Goal: Task Accomplishment & Management: Use online tool/utility

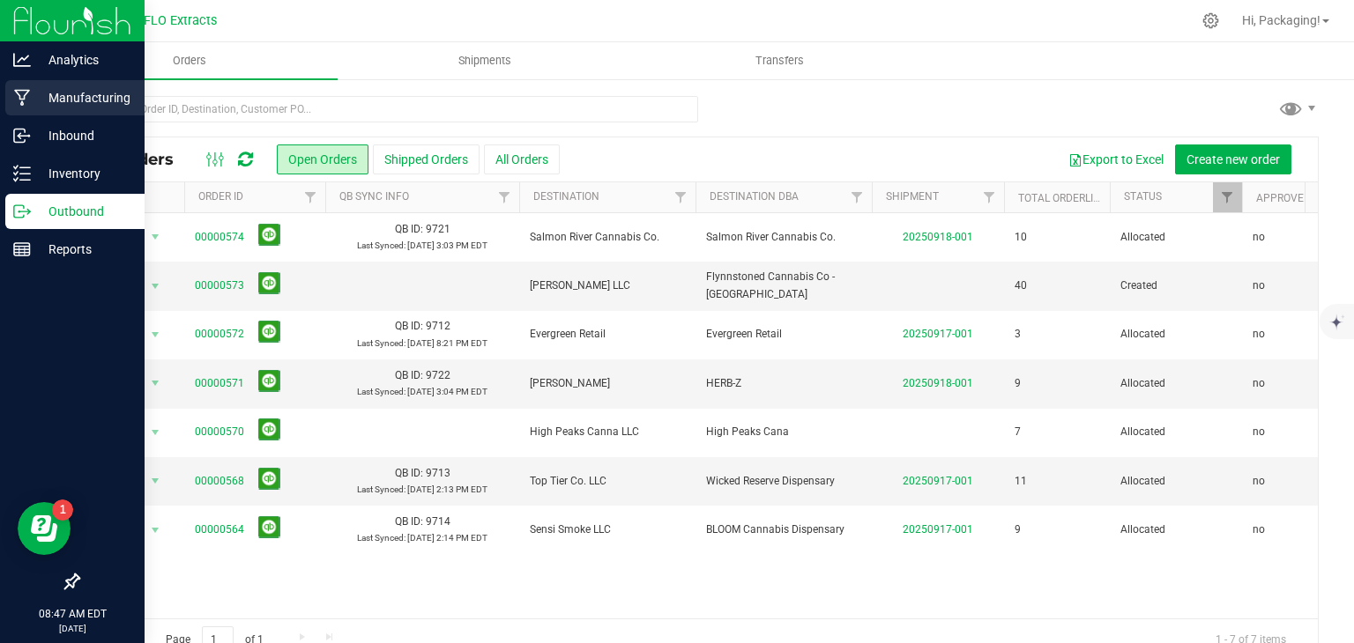
click at [61, 104] on p "Manufacturing" at bounding box center [84, 97] width 106 height 21
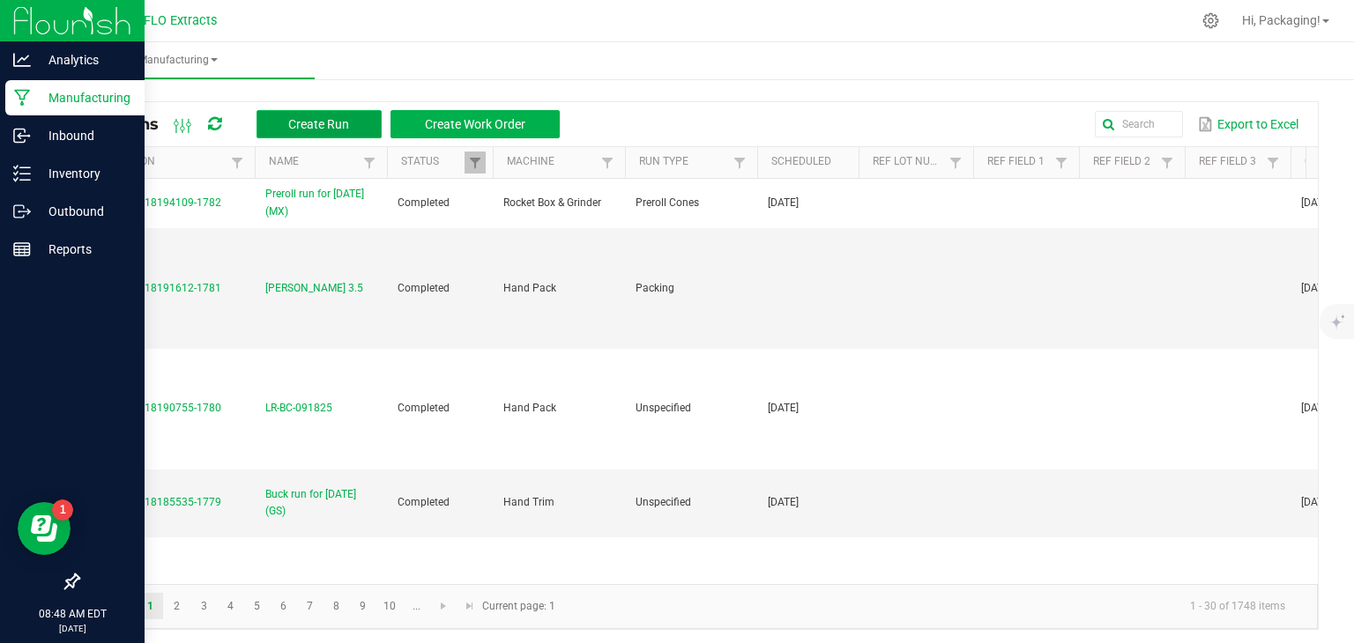
click at [324, 124] on span "Create Run" at bounding box center [318, 124] width 61 height 14
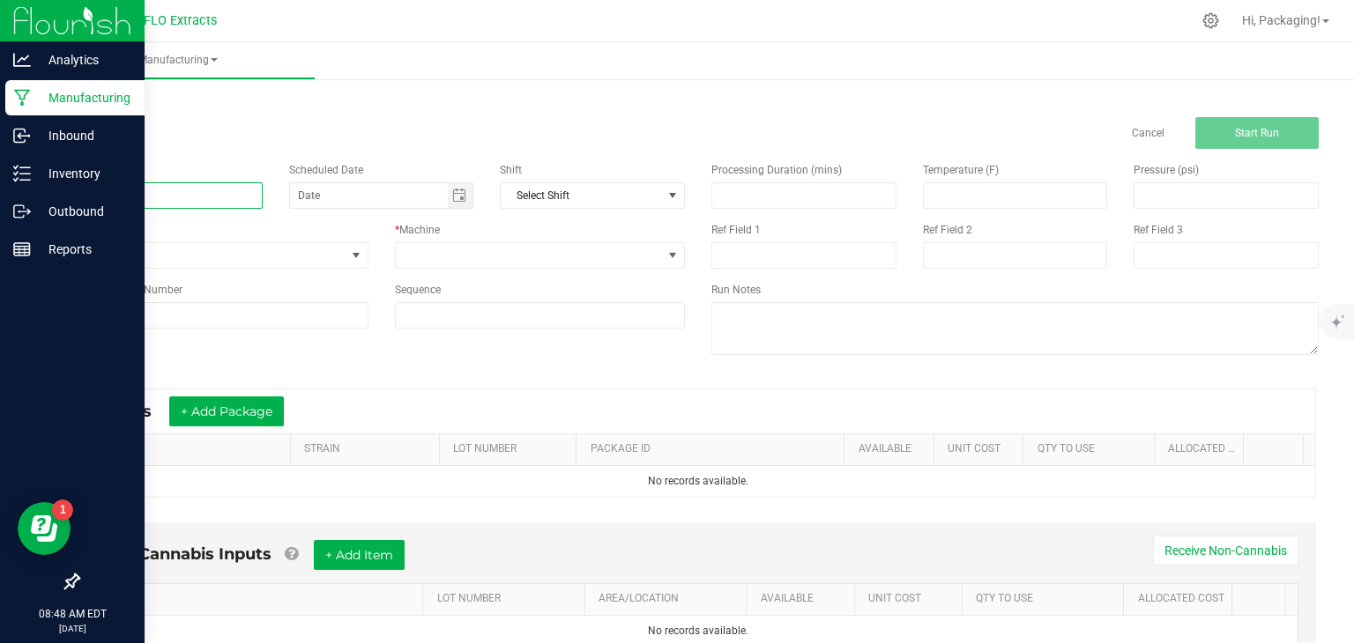
click at [108, 199] on input at bounding box center [170, 195] width 185 height 26
type input "l"
click at [456, 198] on span "Toggle calendar" at bounding box center [459, 196] width 14 height 14
type input "LEDA LCG 28g [DATE]"
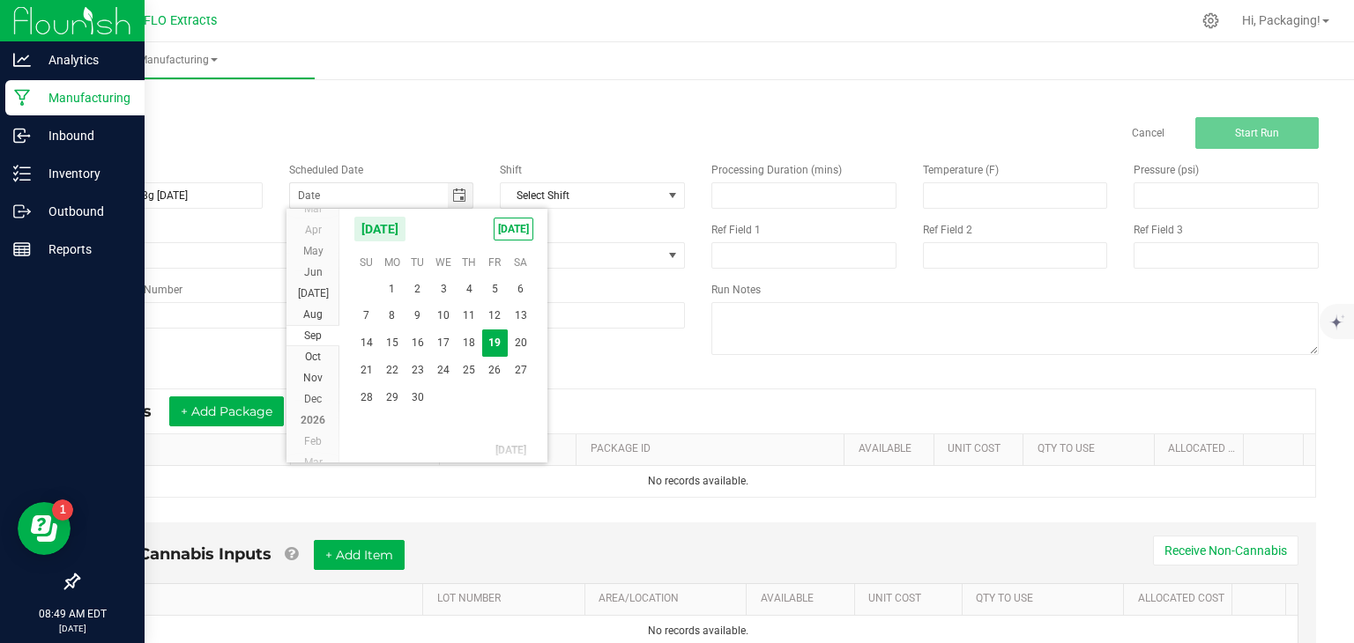
click at [530, 249] on th "Sa" at bounding box center [521, 262] width 26 height 26
click at [508, 230] on span "[DATE]" at bounding box center [514, 229] width 40 height 23
type input "[DATE]"
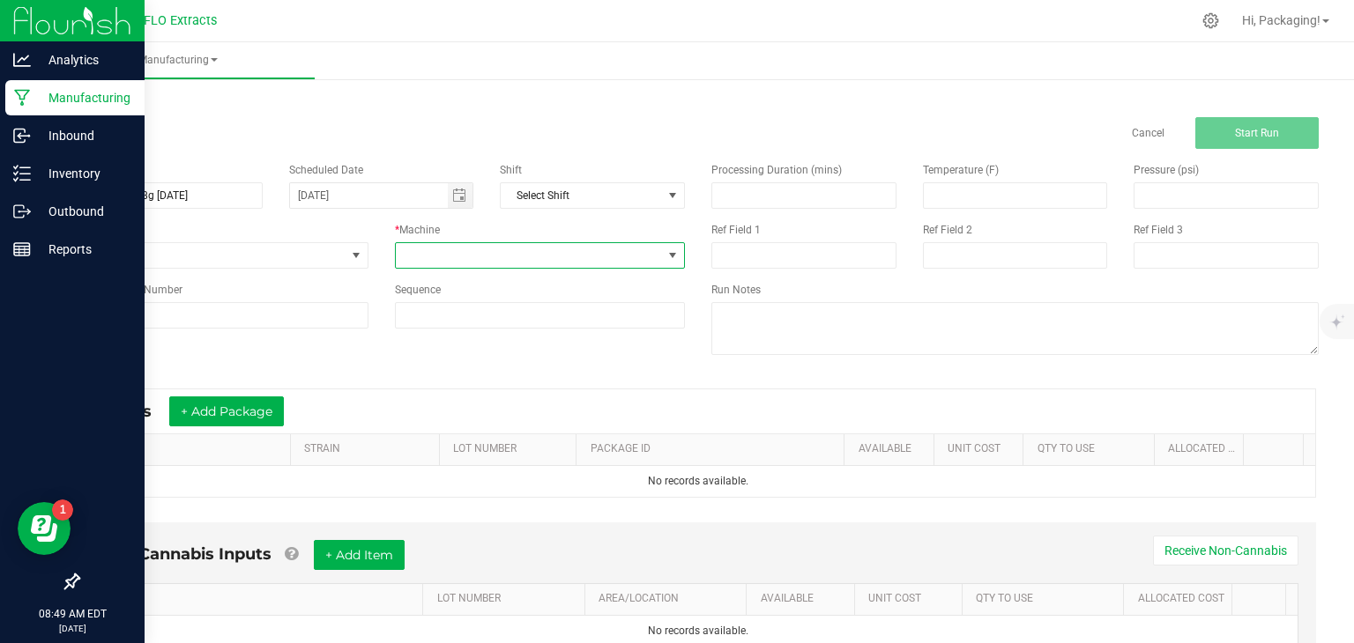
click at [665, 254] on span at bounding box center [672, 256] width 14 height 14
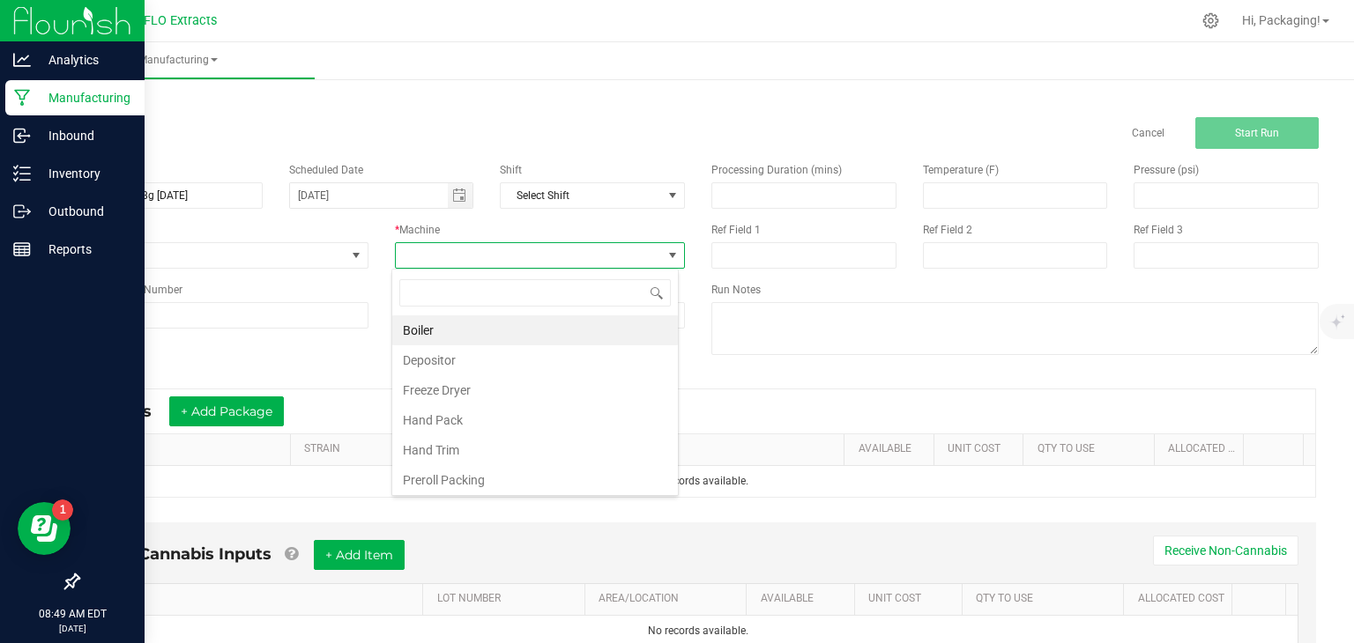
scroll to position [26, 286]
click at [550, 409] on li "Hand Pack" at bounding box center [535, 420] width 286 height 30
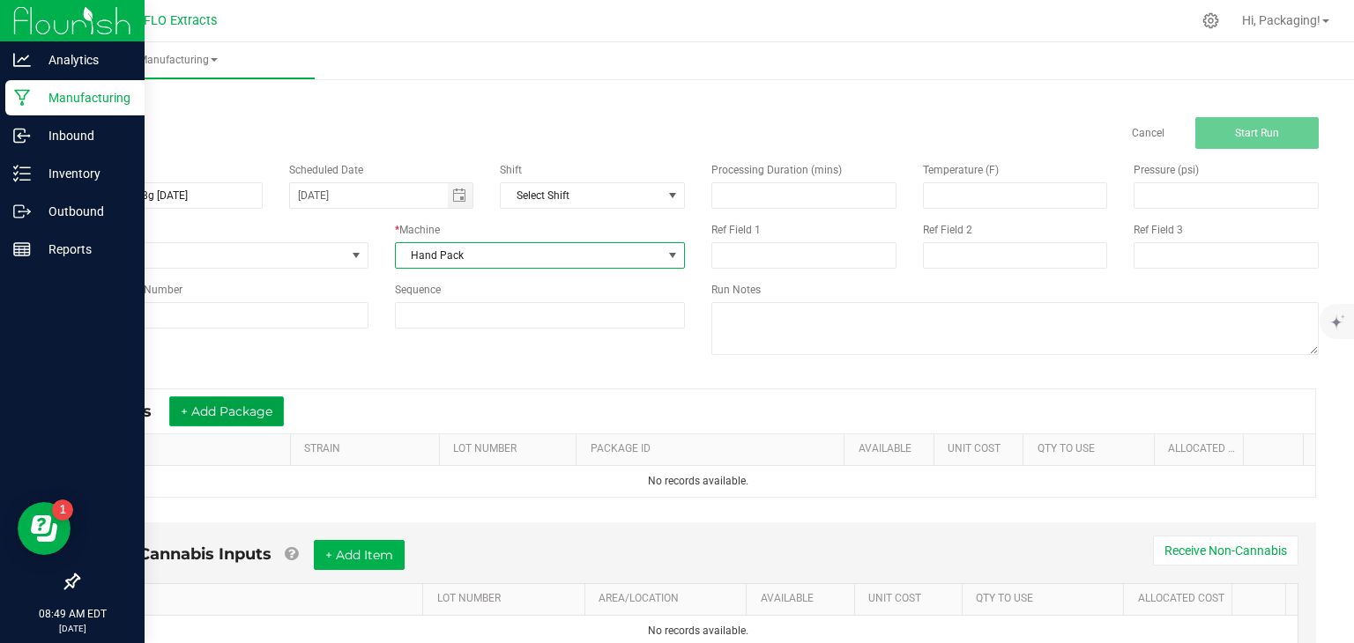
click at [245, 412] on button "+ Add Package" at bounding box center [226, 412] width 115 height 30
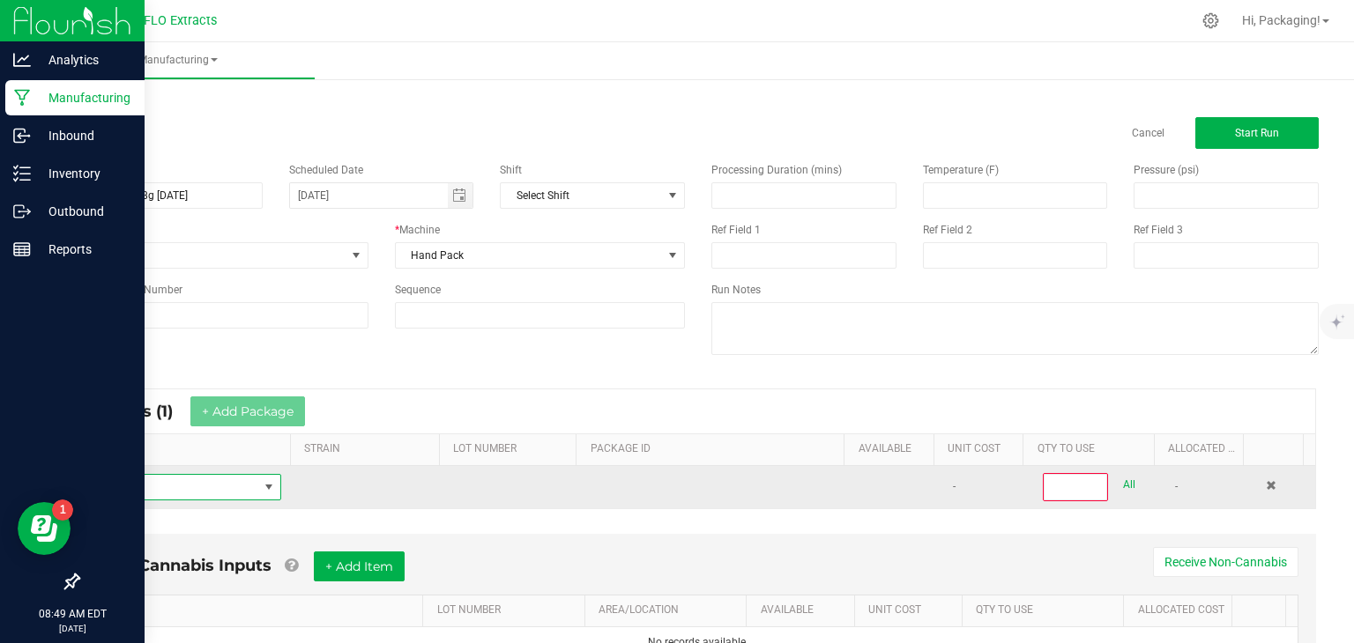
click at [182, 487] on span "NO DATA FOUND" at bounding box center [176, 487] width 166 height 25
type input "C"
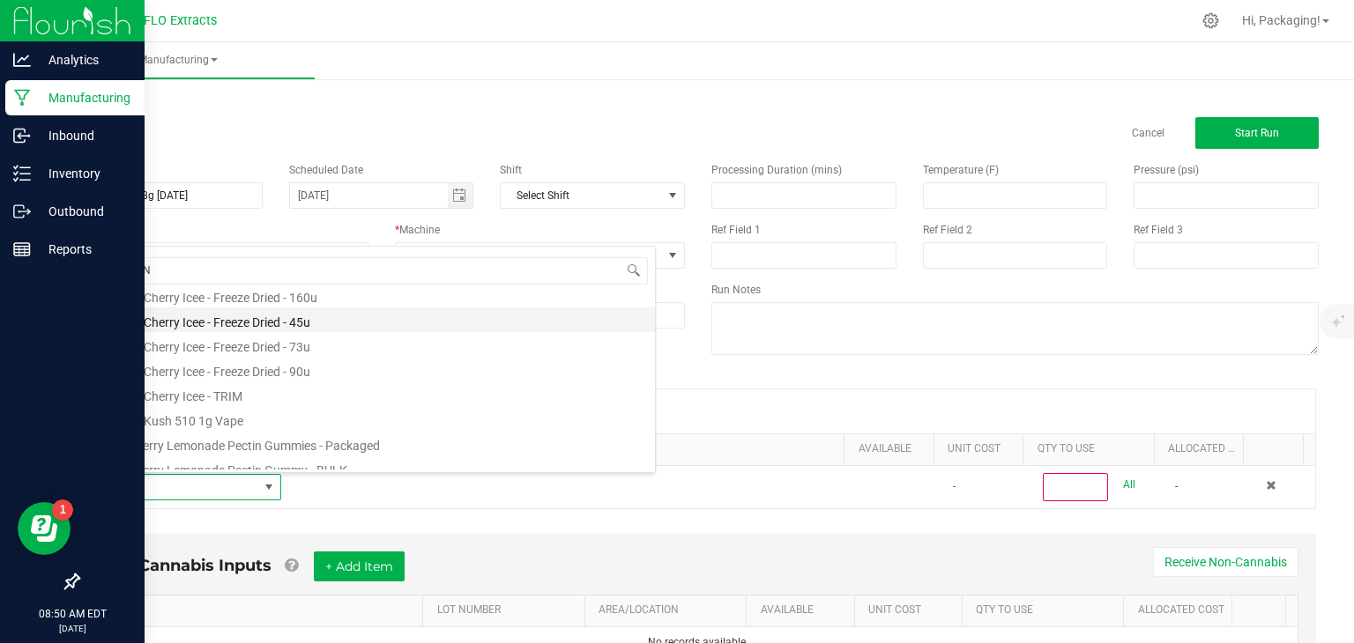
scroll to position [120, 0]
type input "L"
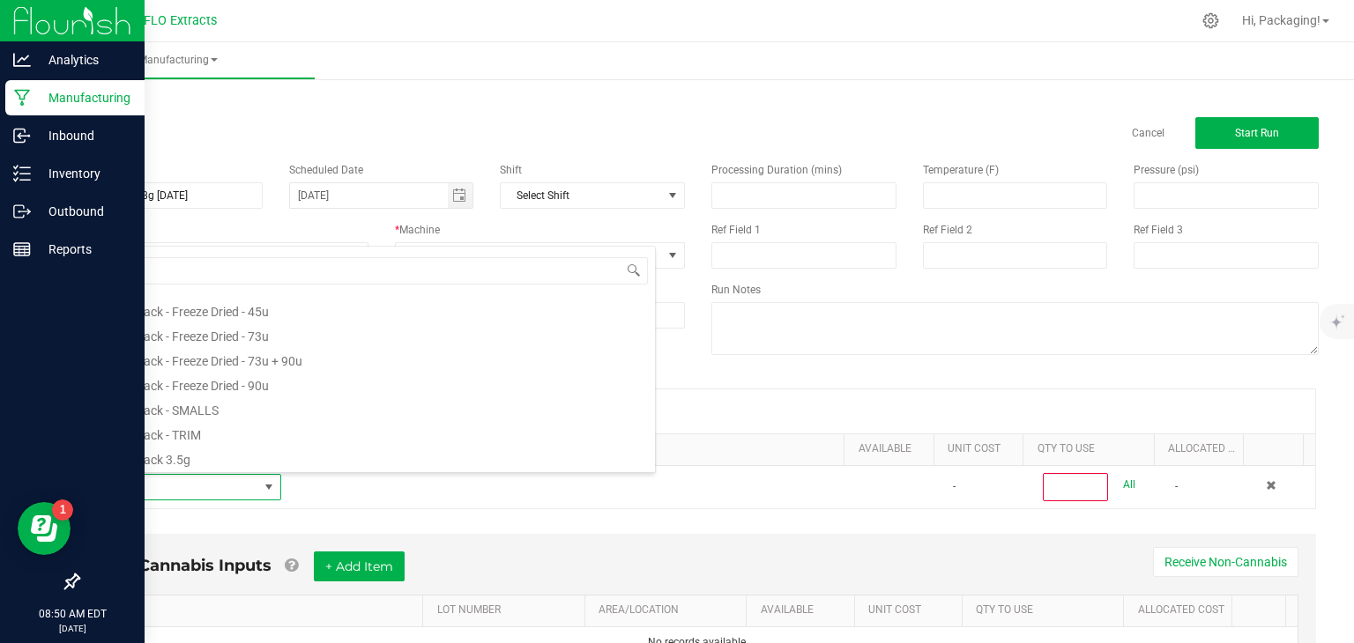
scroll to position [0, 0]
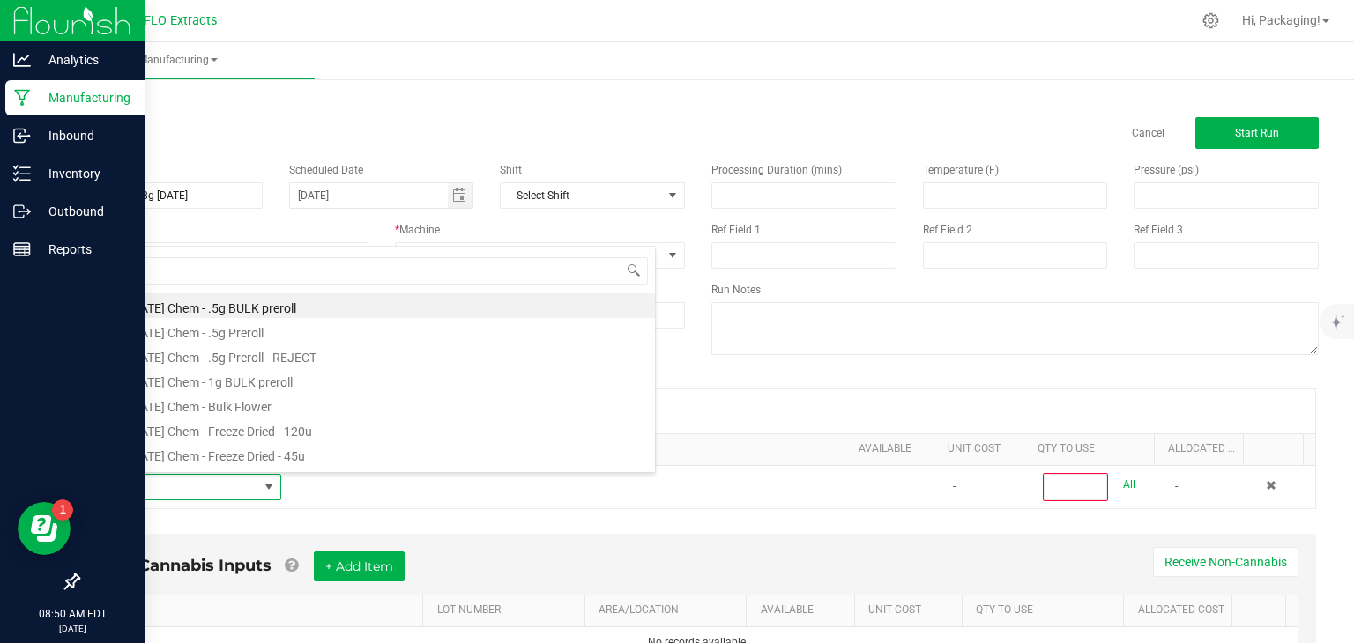
type input "ORE"
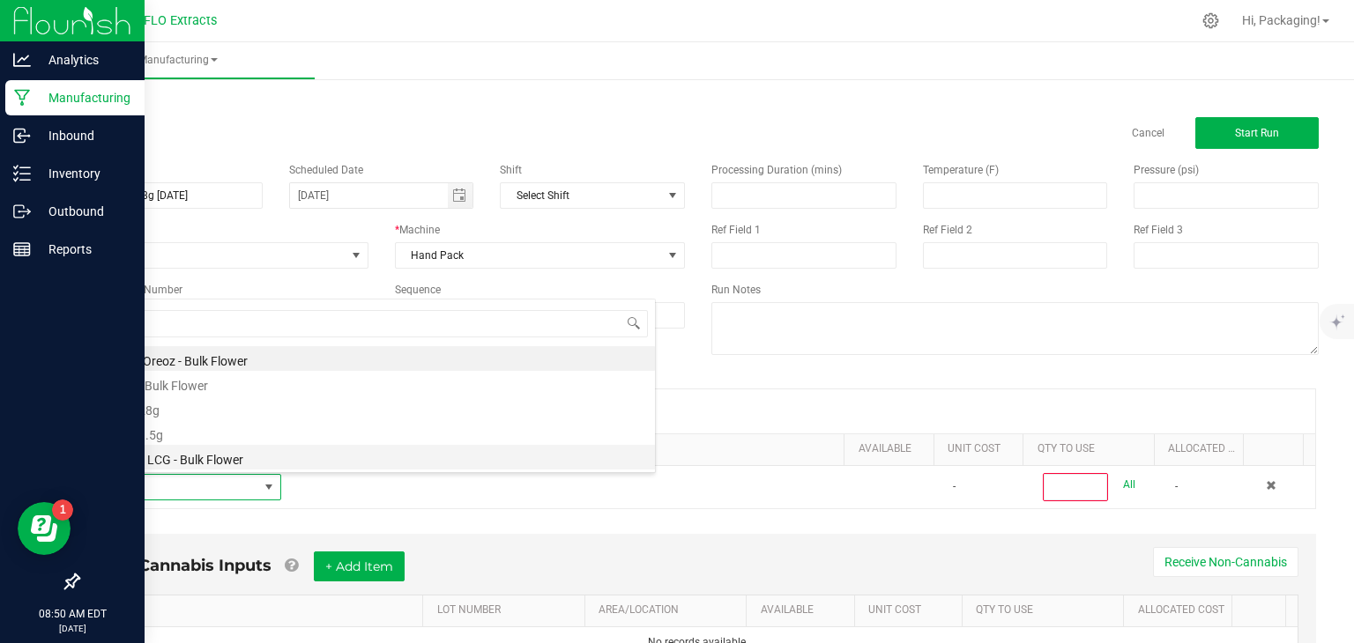
click at [222, 453] on li "Oreoz x LCG - Bulk Flower" at bounding box center [374, 457] width 562 height 25
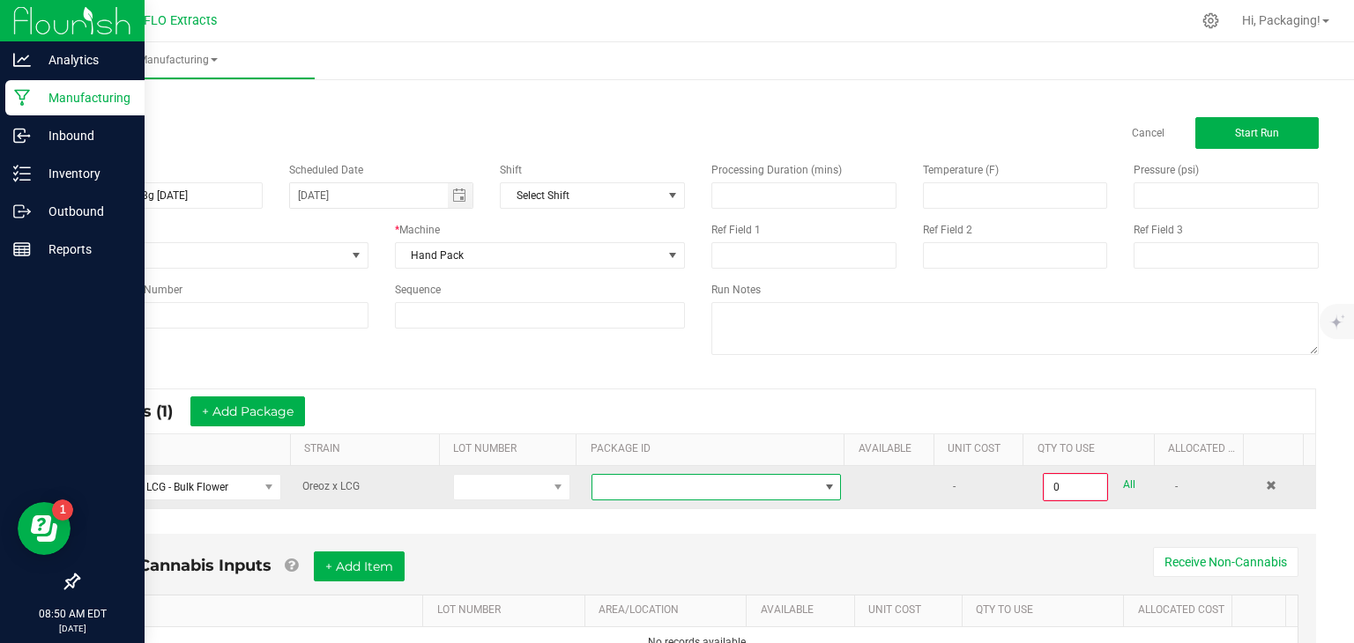
click at [822, 485] on span at bounding box center [829, 487] width 14 height 14
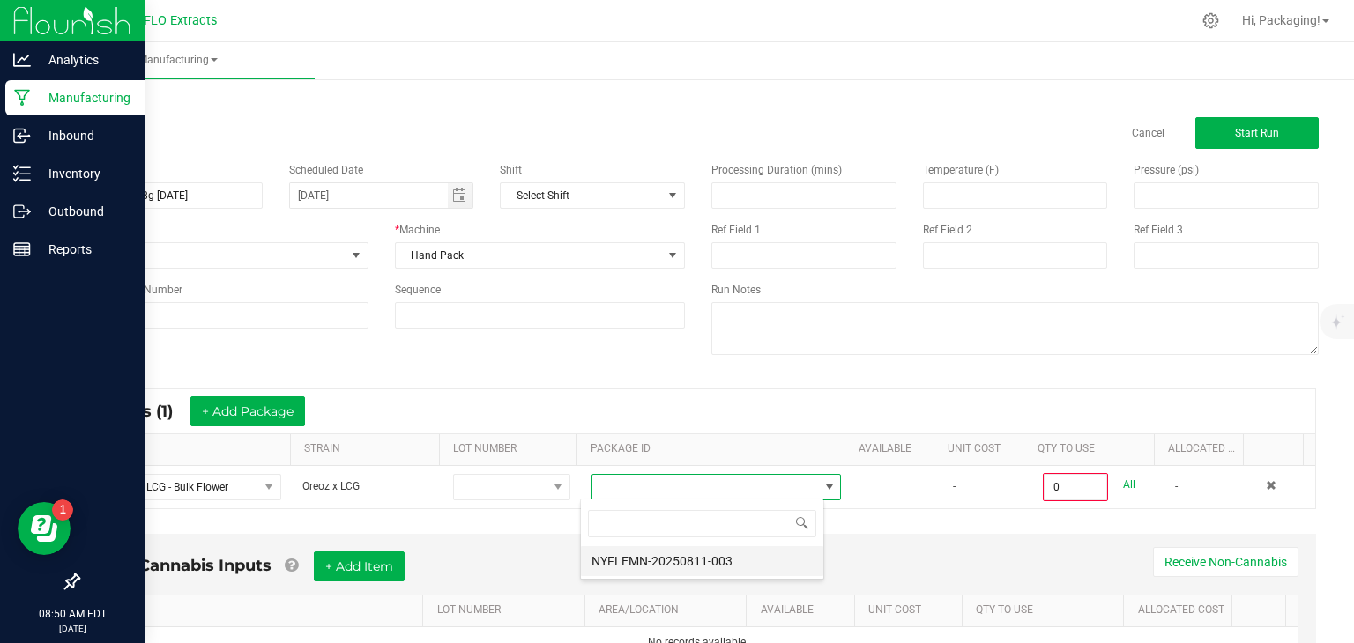
click at [730, 560] on li "NYFLEMN-20250811-003" at bounding box center [702, 561] width 242 height 30
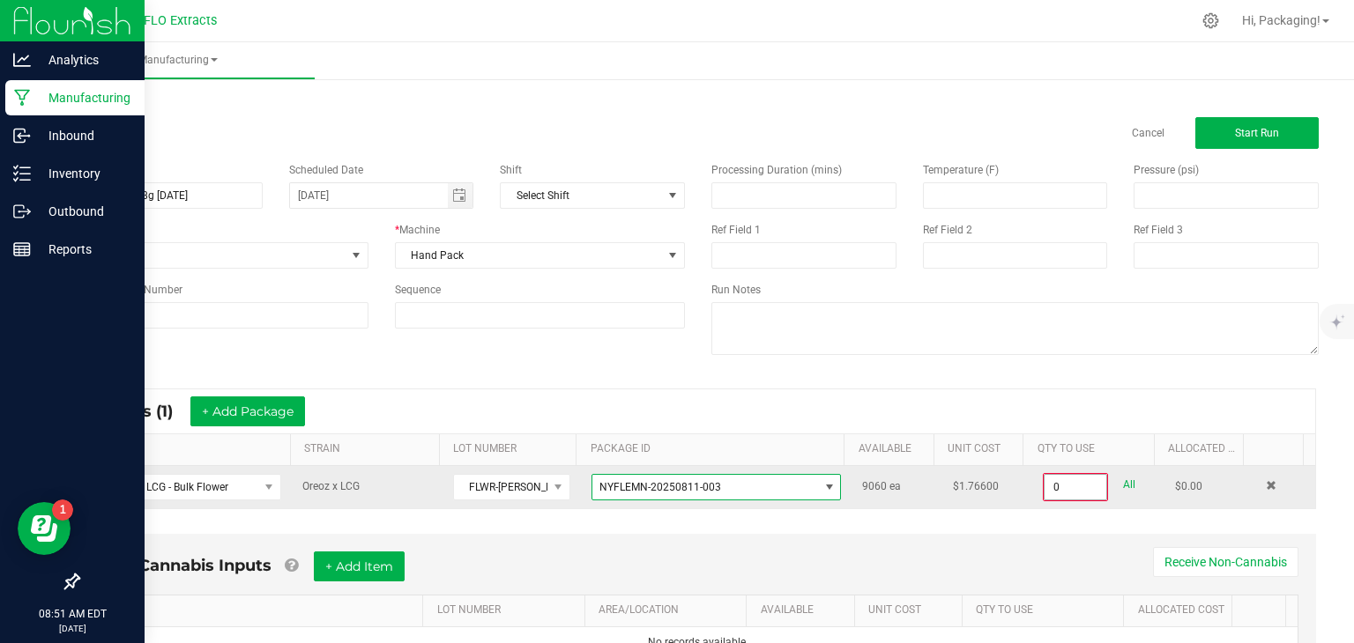
click at [1058, 487] on input "0" at bounding box center [1075, 487] width 62 height 25
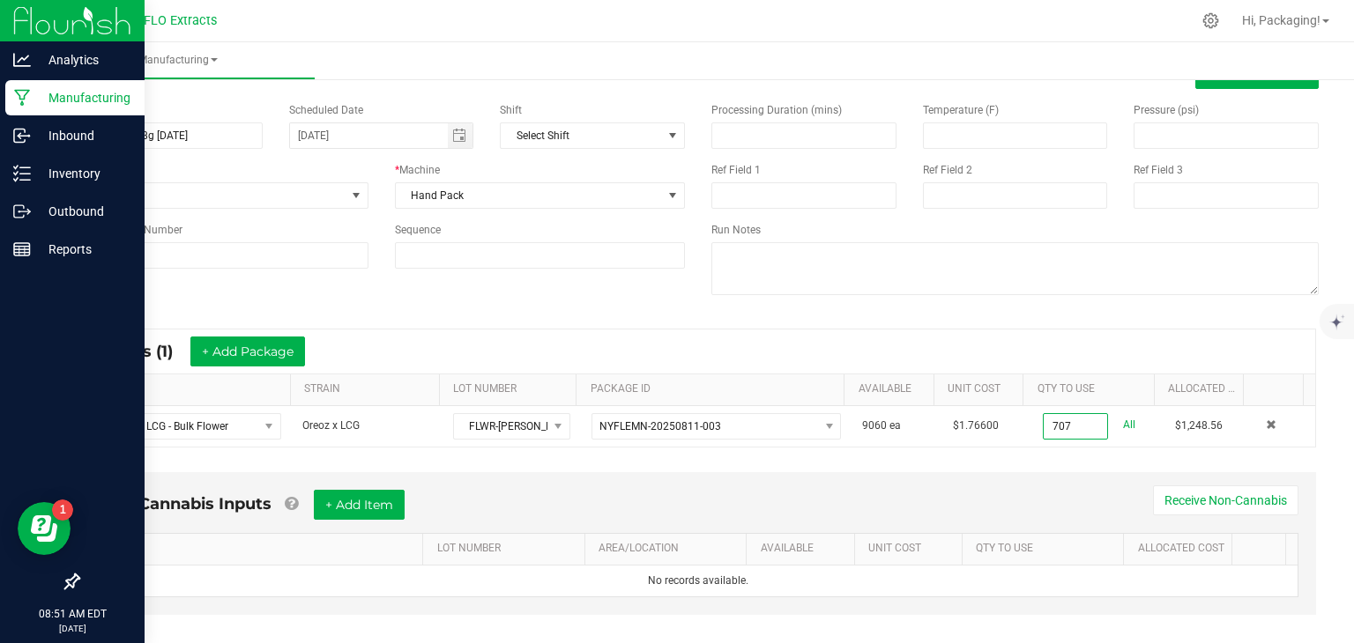
scroll to position [62, 0]
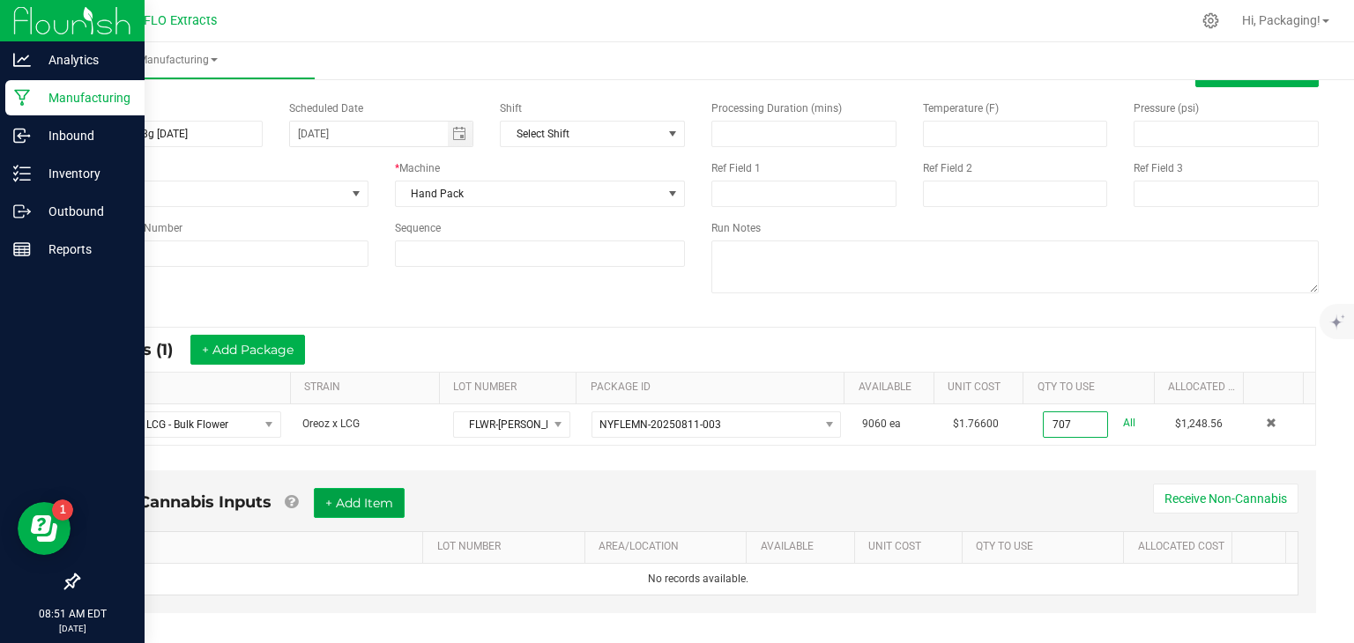
type input "707 ea"
click at [355, 508] on button "+ Add Item" at bounding box center [359, 503] width 91 height 30
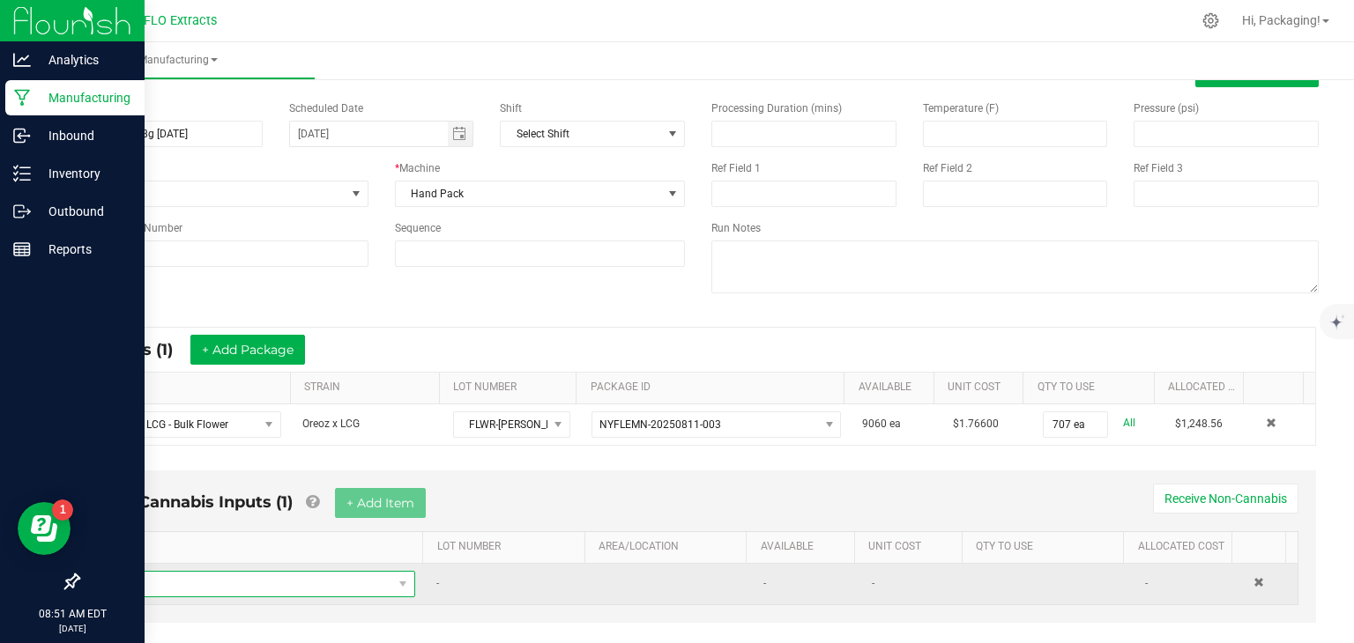
click at [249, 583] on span "NO DATA FOUND" at bounding box center [251, 584] width 282 height 25
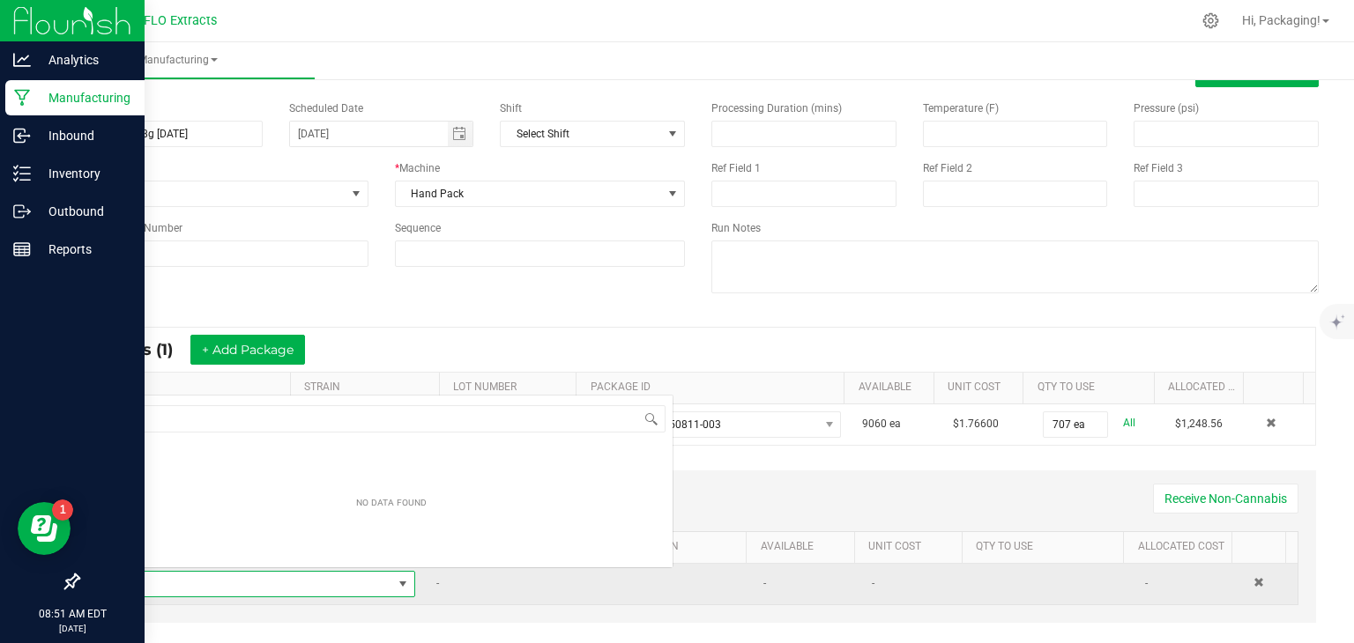
scroll to position [26, 294]
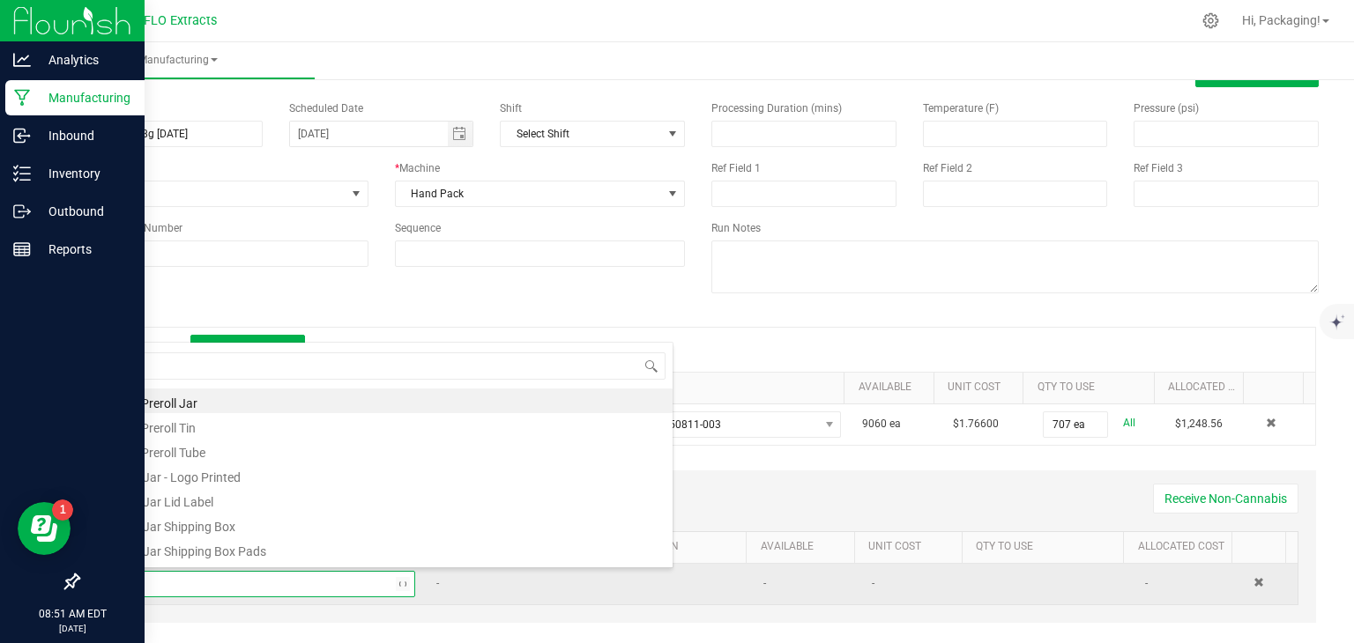
type input "28"
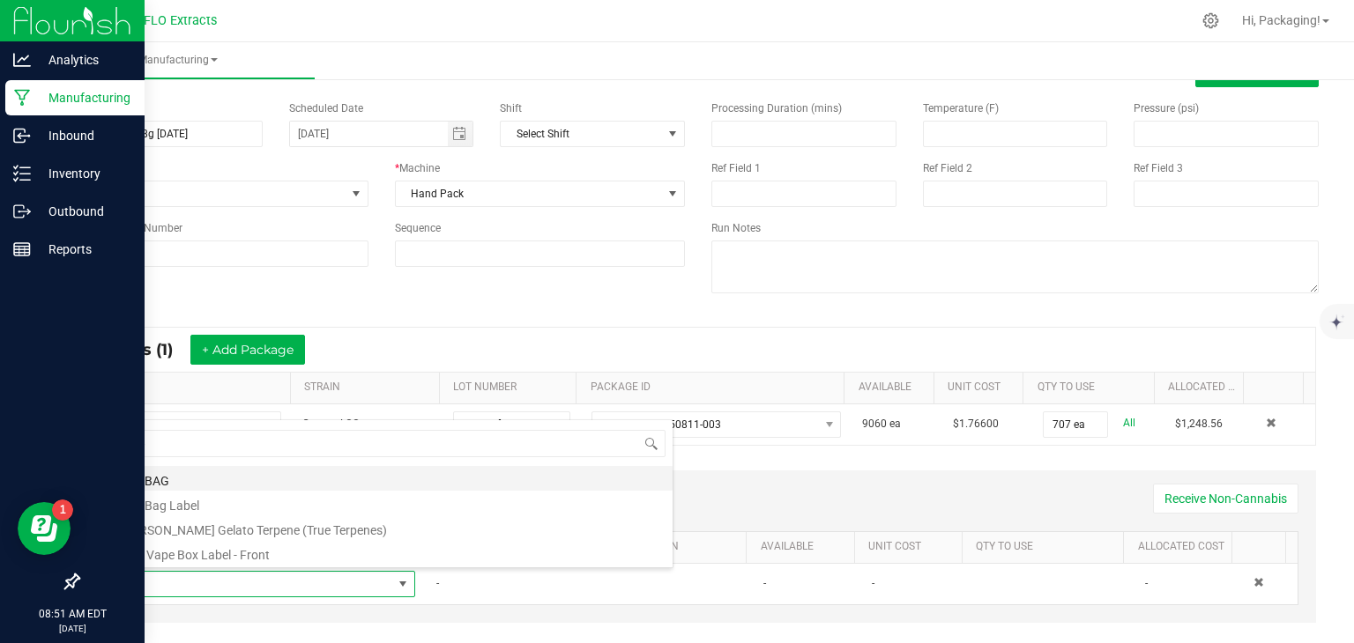
click at [232, 481] on li "28g BAG" at bounding box center [391, 478] width 562 height 25
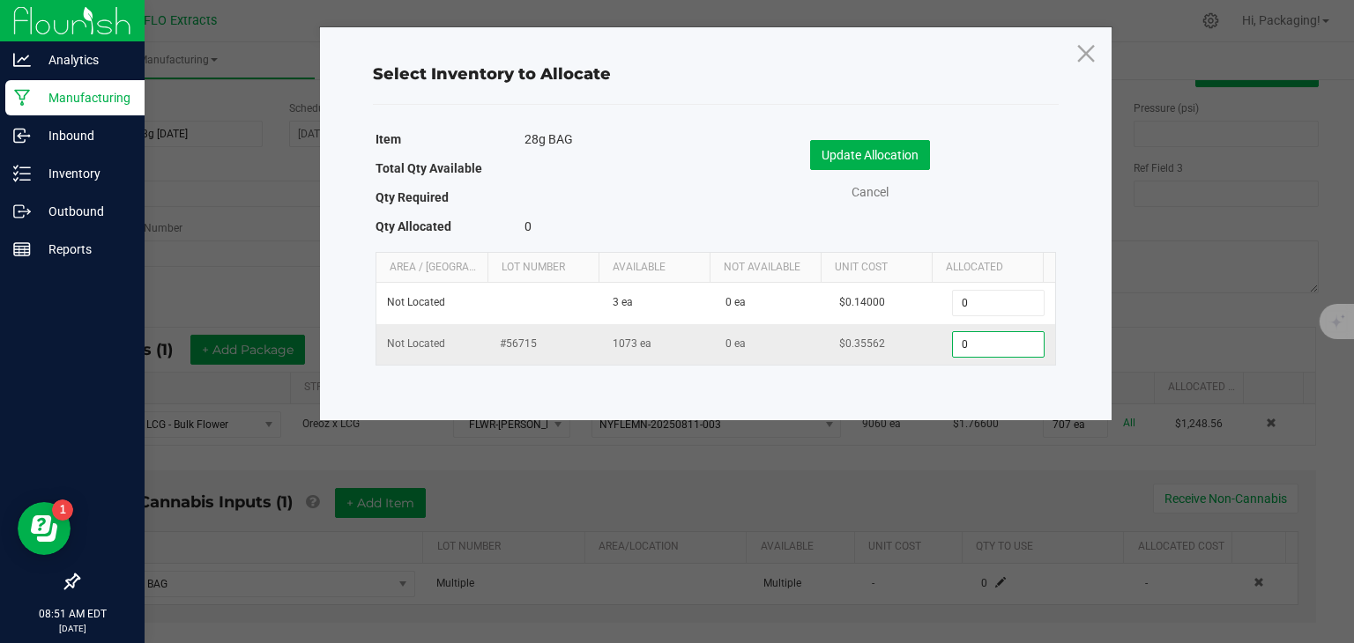
click at [975, 343] on input "0" at bounding box center [998, 344] width 90 height 25
type input "28"
click at [909, 157] on button "Update Allocation" at bounding box center [870, 155] width 120 height 30
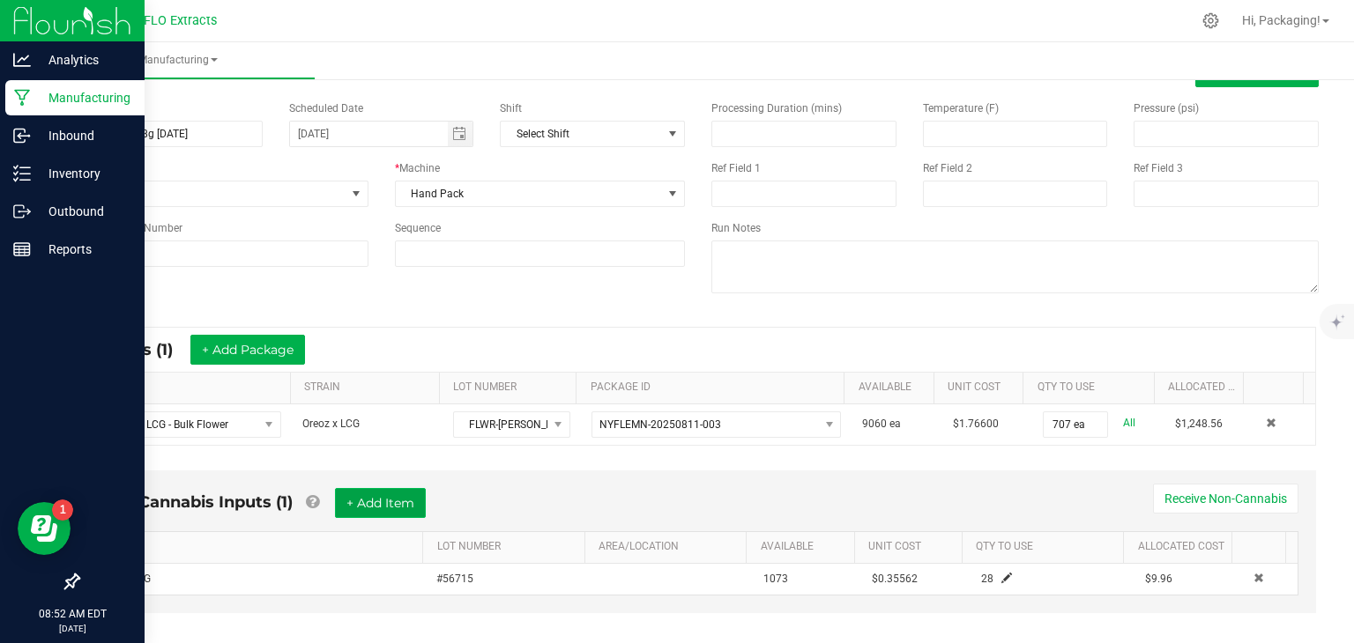
click at [380, 503] on button "+ Add Item" at bounding box center [380, 503] width 91 height 30
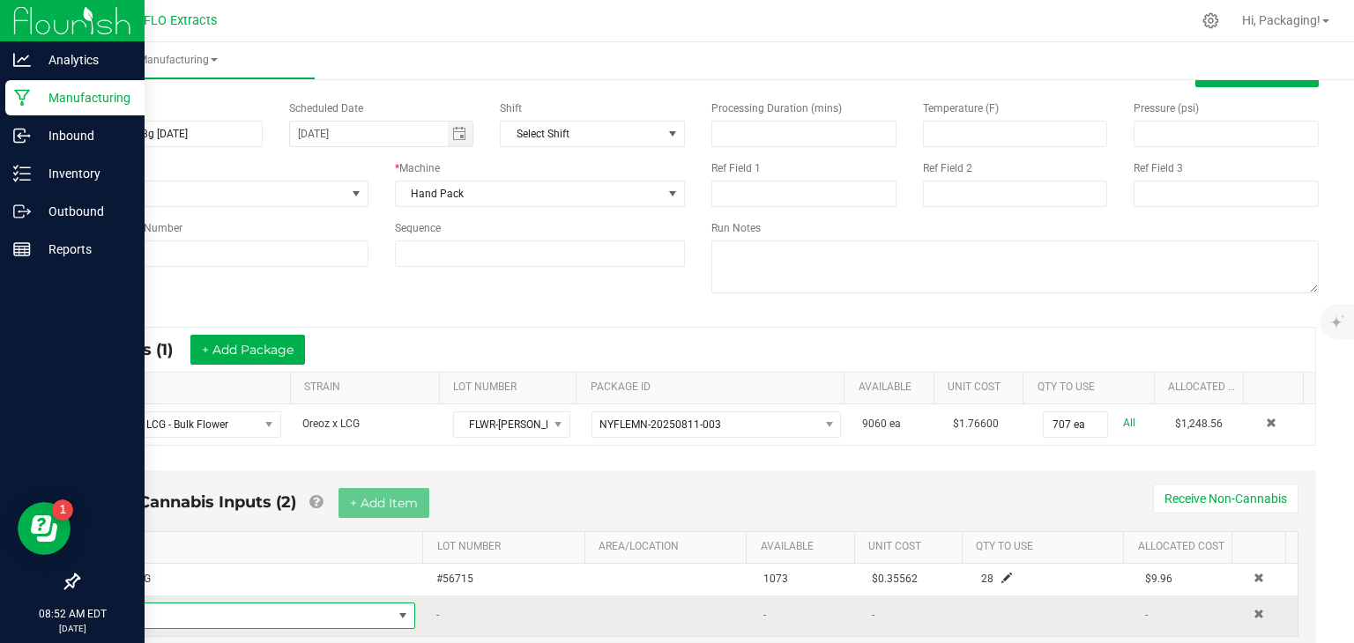
click at [215, 611] on span "NO DATA FOUND" at bounding box center [251, 616] width 282 height 25
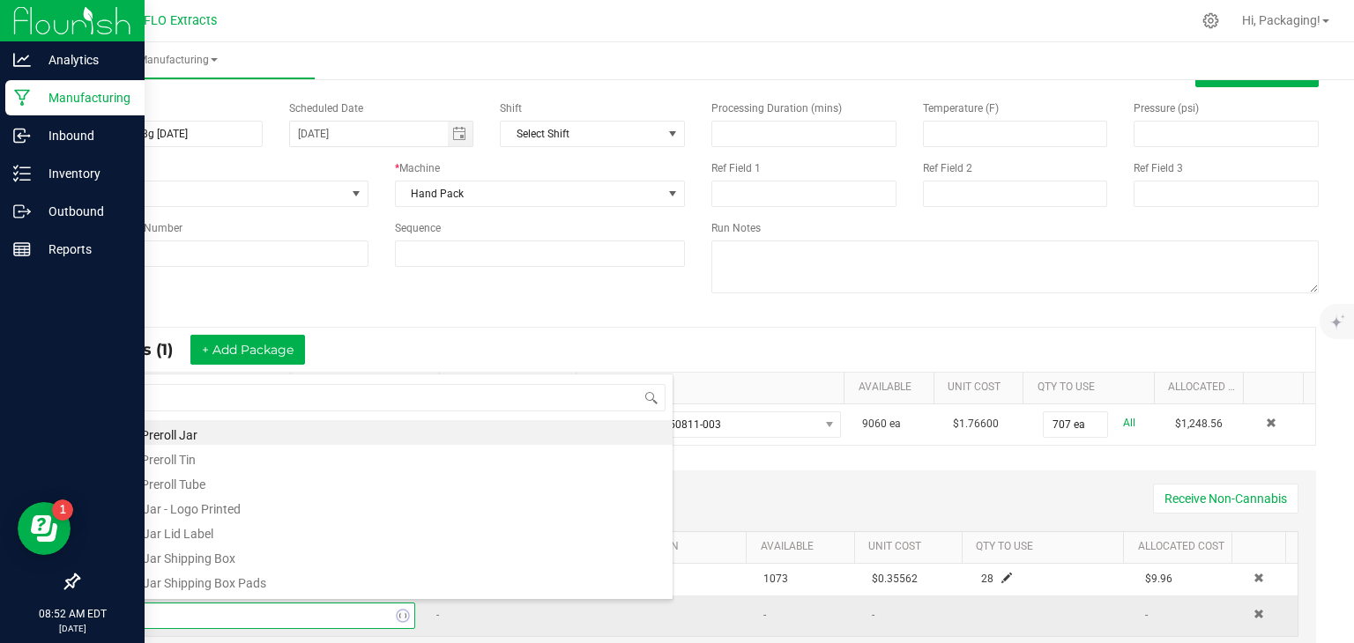
type input "28"
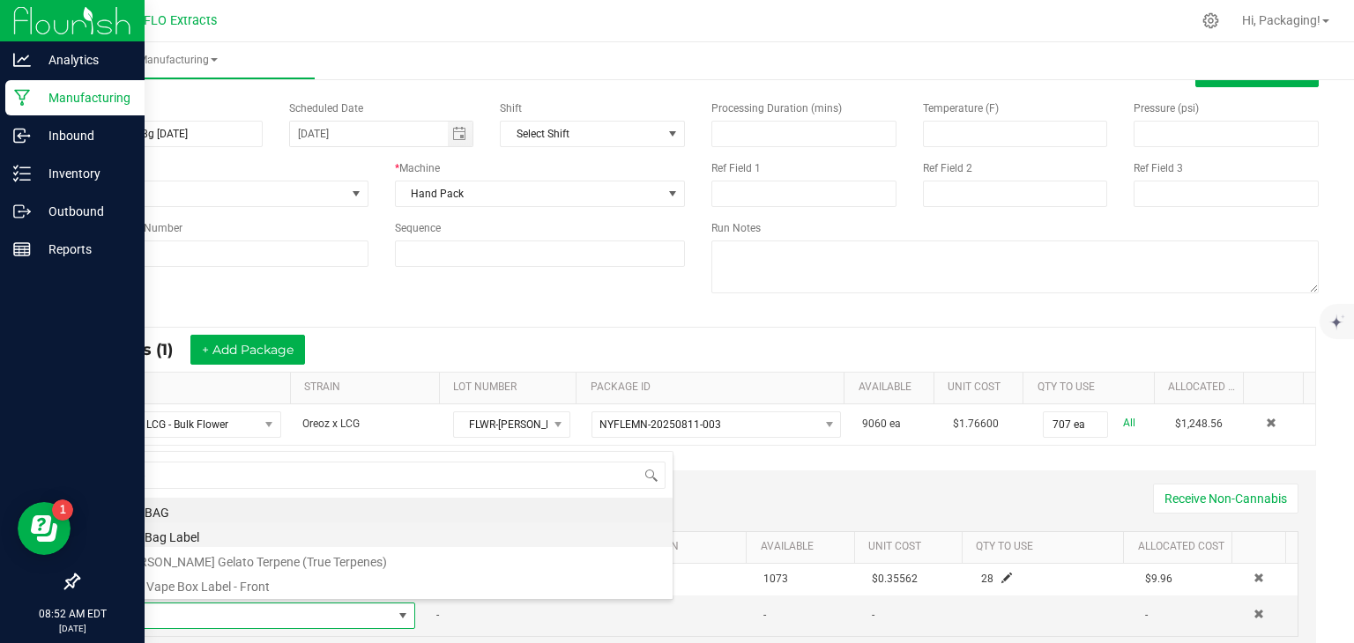
click at [278, 537] on li "28g Bag Label" at bounding box center [391, 535] width 562 height 25
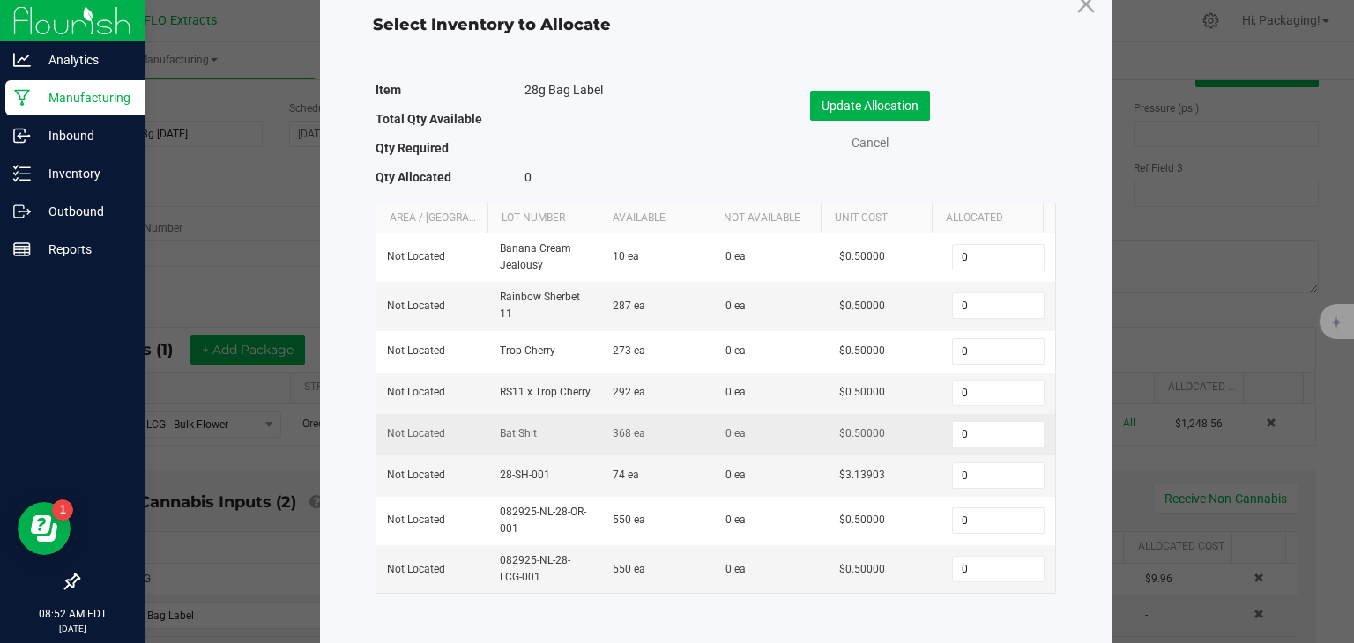
scroll to position [52, 0]
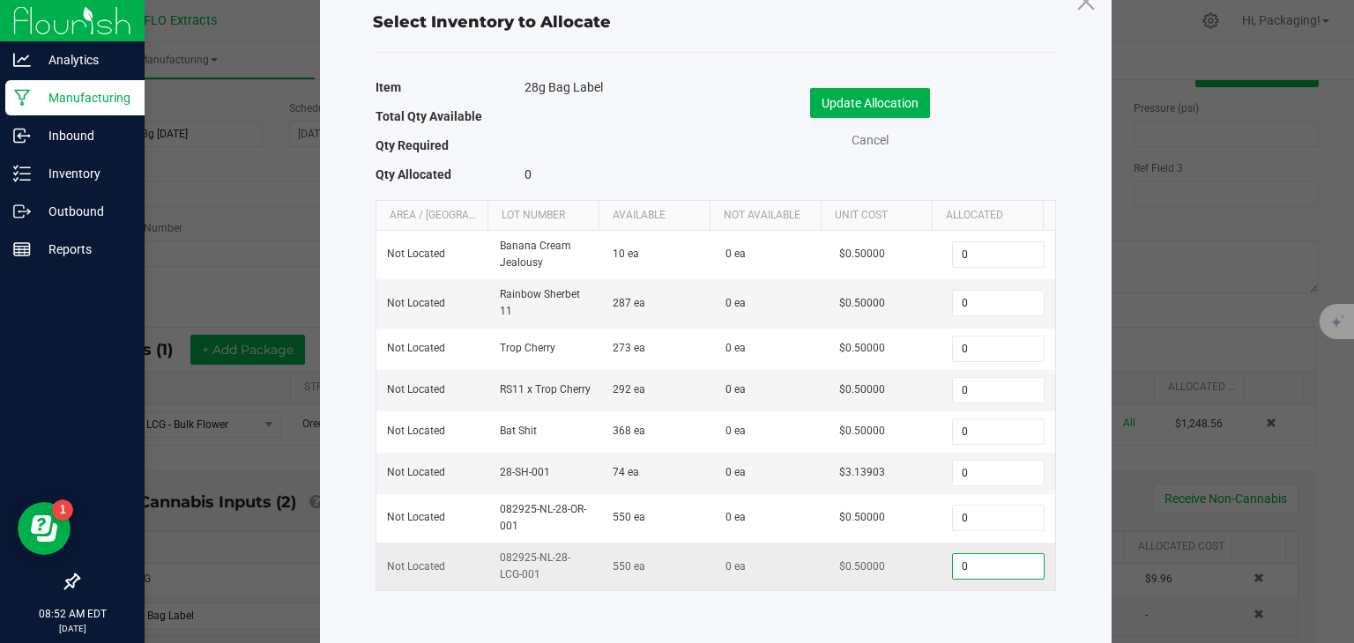
click at [961, 565] on input "0" at bounding box center [998, 566] width 90 height 25
type input "25"
click at [901, 96] on button "Update Allocation" at bounding box center [870, 103] width 120 height 30
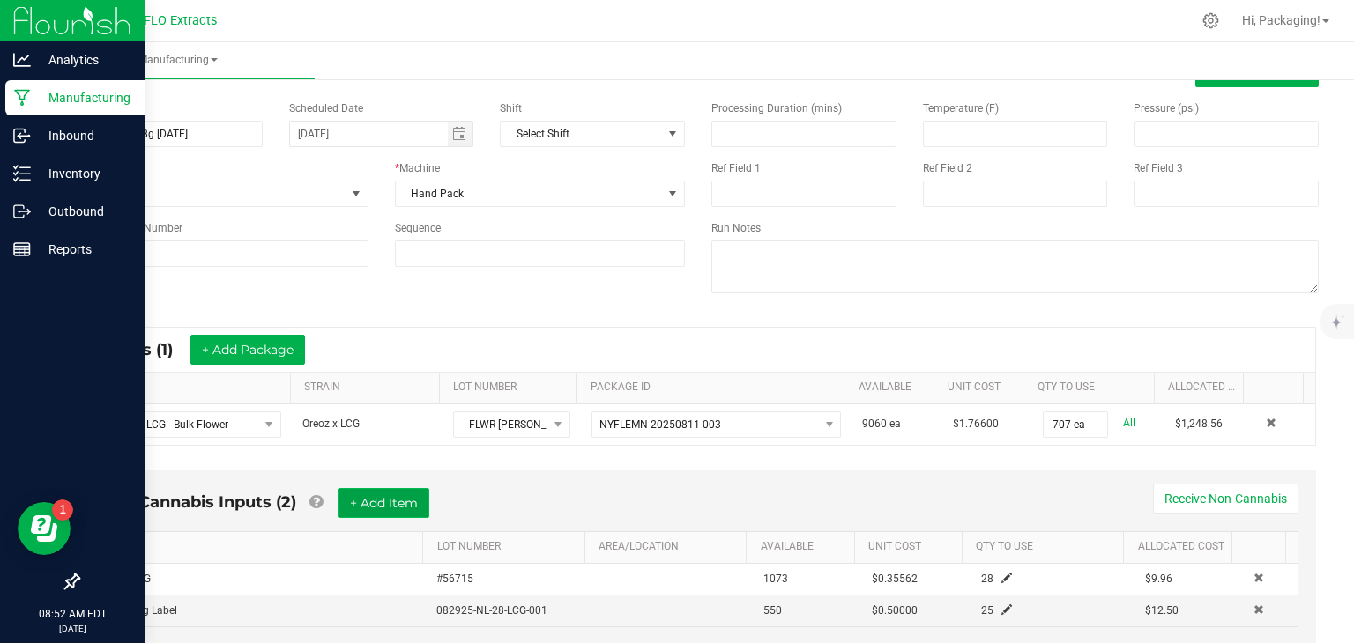
click at [411, 497] on button "+ Add Item" at bounding box center [383, 503] width 91 height 30
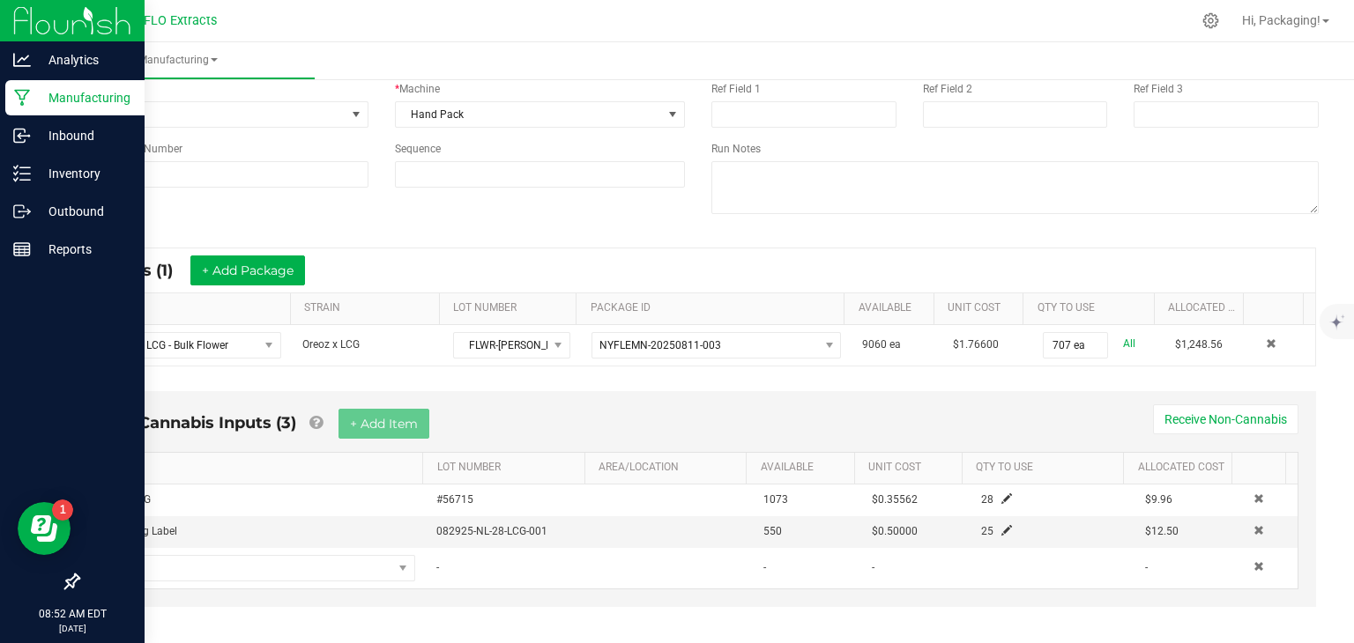
scroll to position [143, 0]
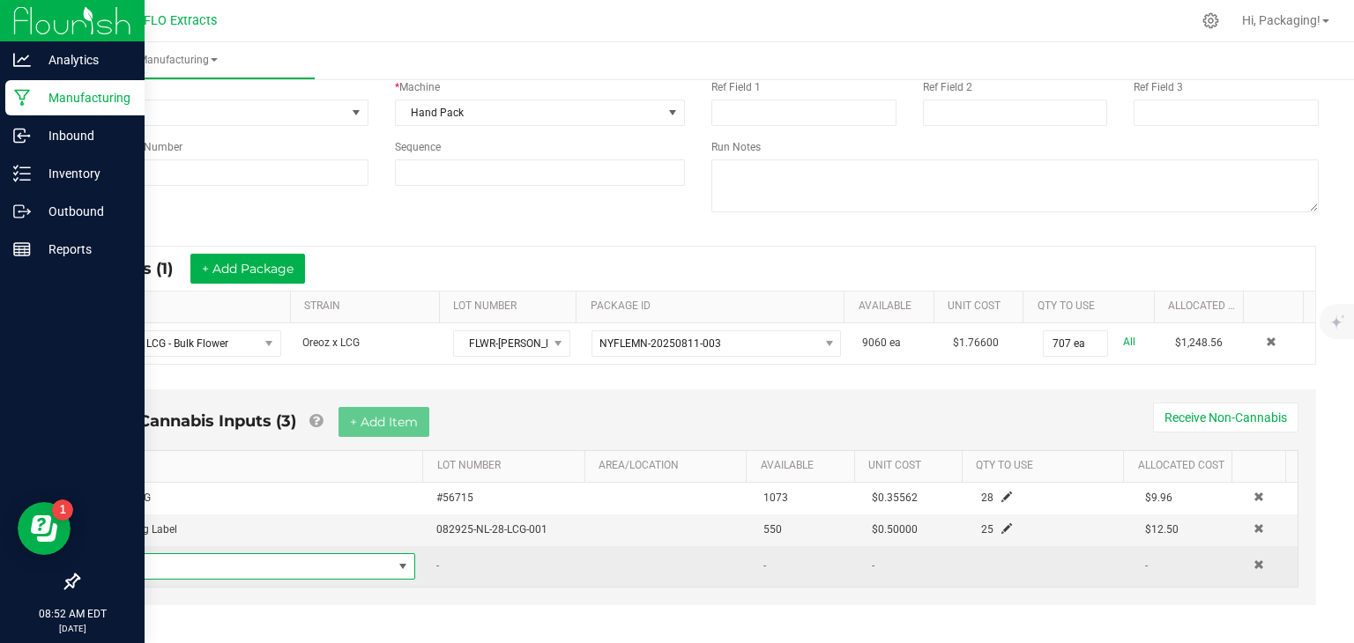
click at [154, 567] on span "NO DATA FOUND" at bounding box center [251, 566] width 282 height 25
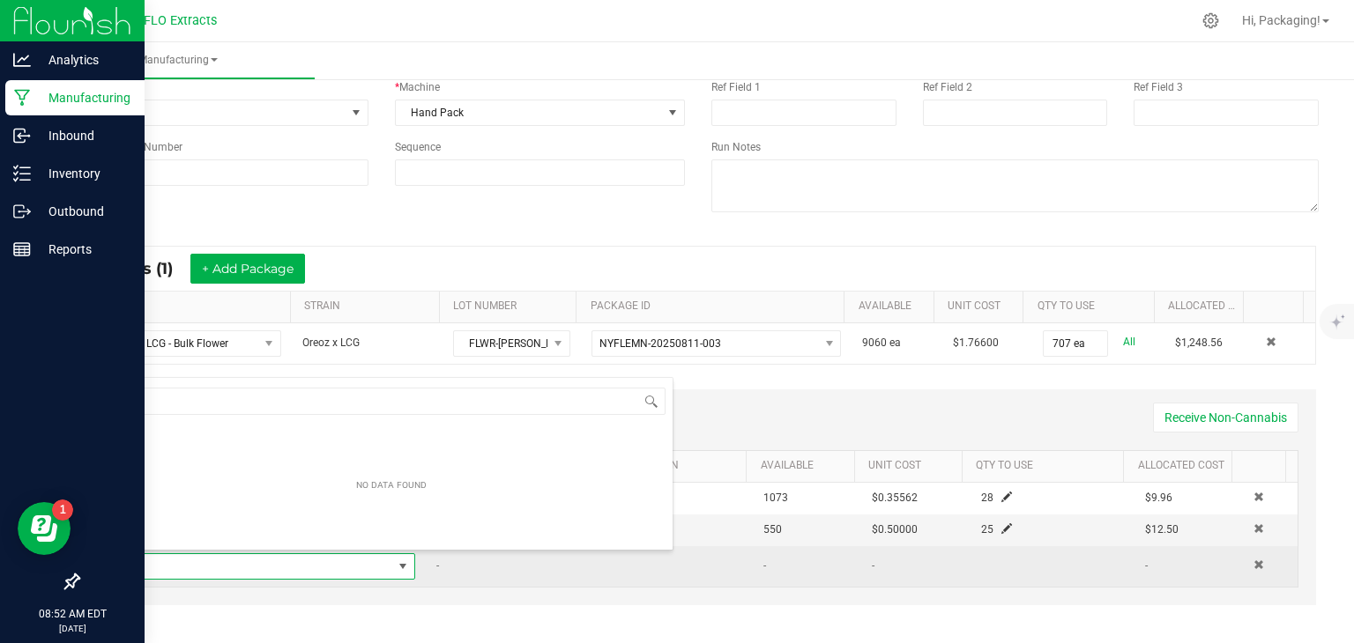
scroll to position [26, 294]
type input "100"
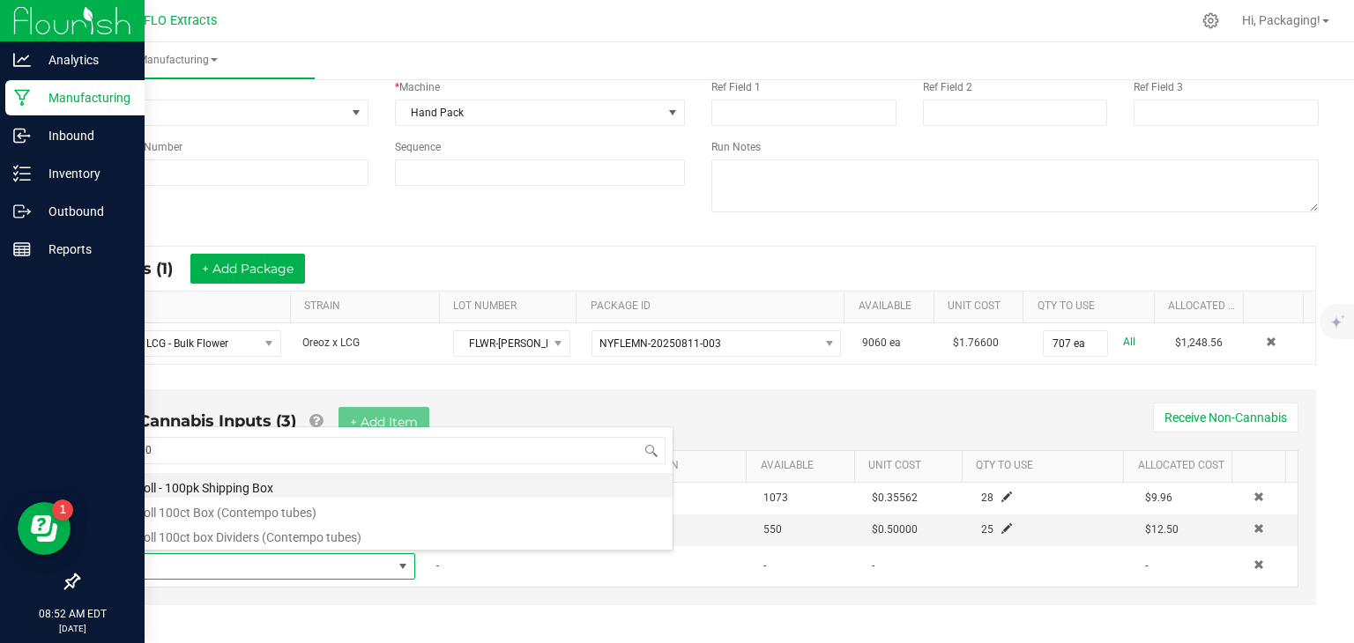
click at [237, 486] on li "Preroll - 100pk Shipping Box" at bounding box center [391, 485] width 562 height 25
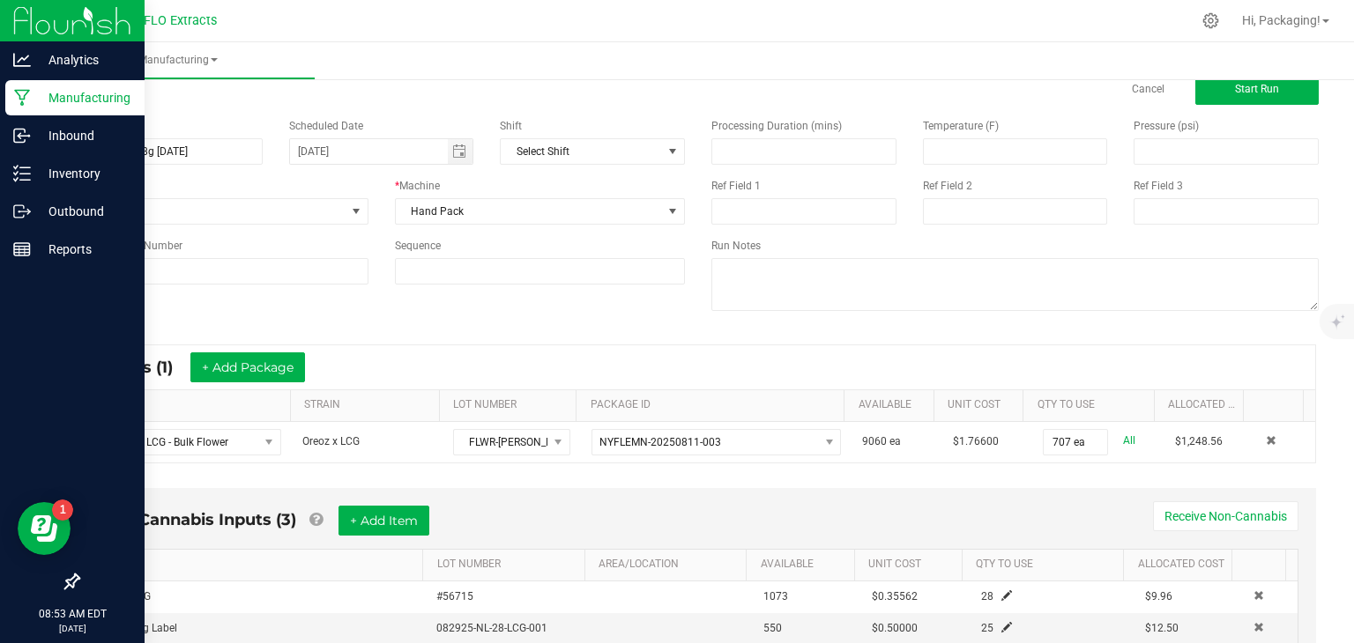
scroll to position [0, 0]
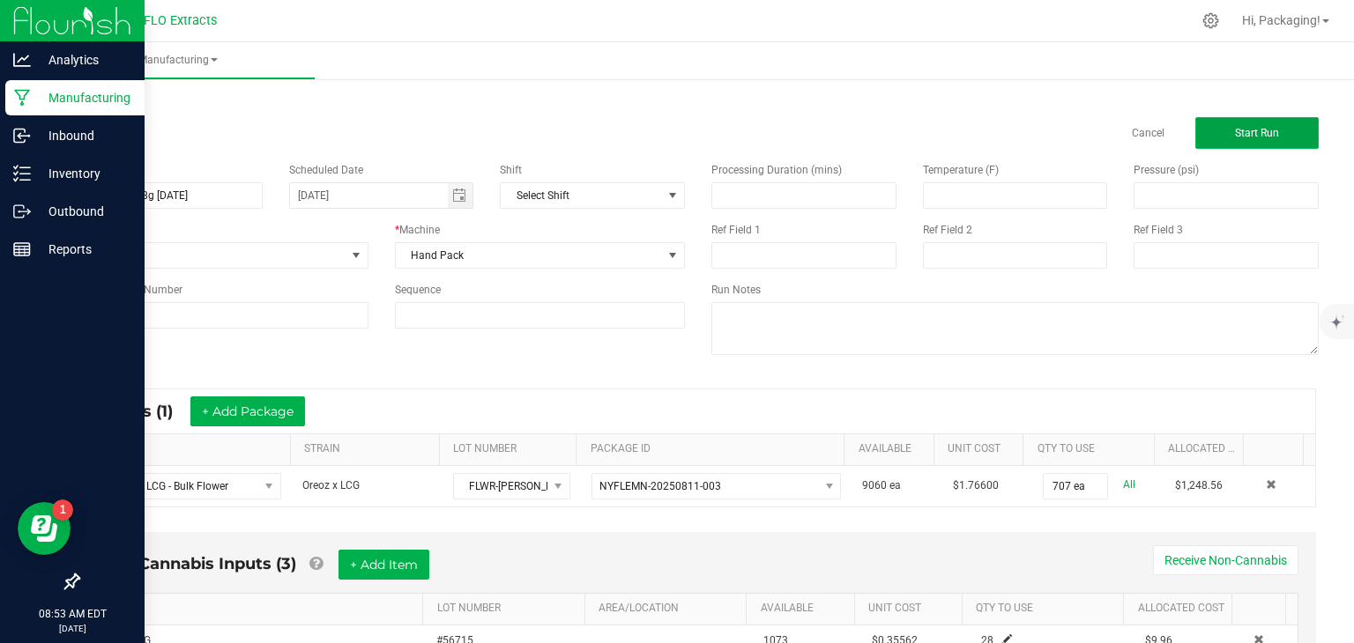
type input "1 ea"
click at [1235, 132] on span "Start Run" at bounding box center [1257, 133] width 44 height 12
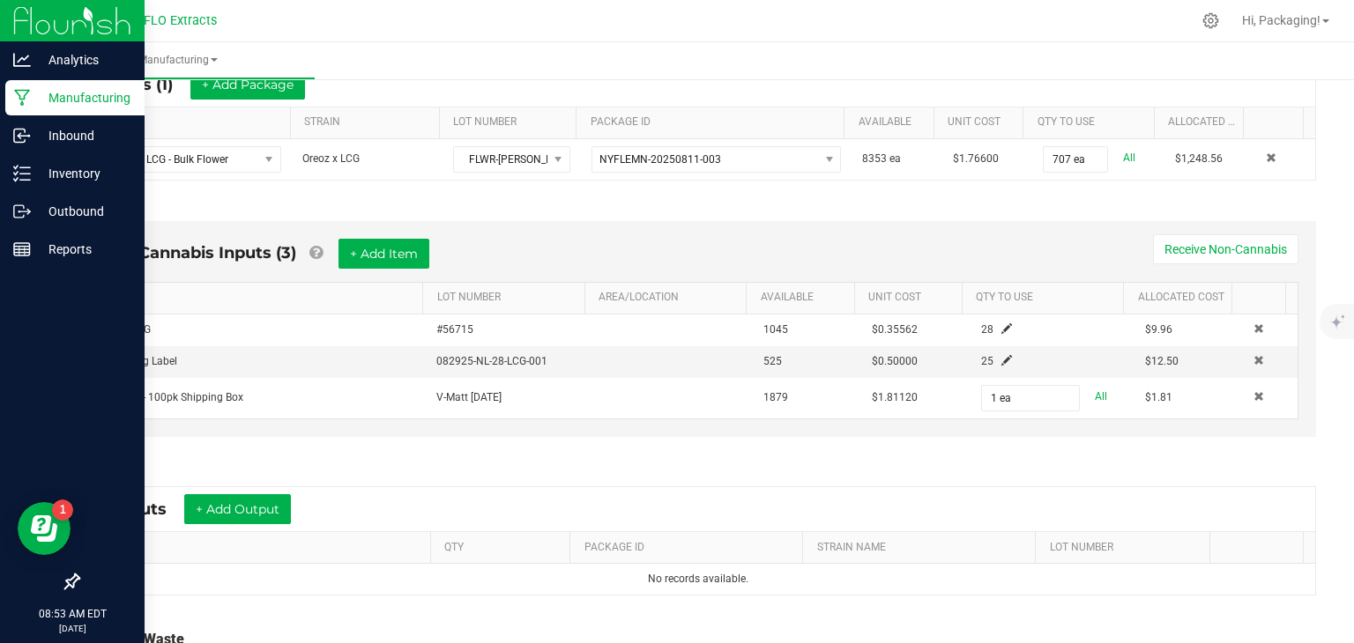
scroll to position [395, 0]
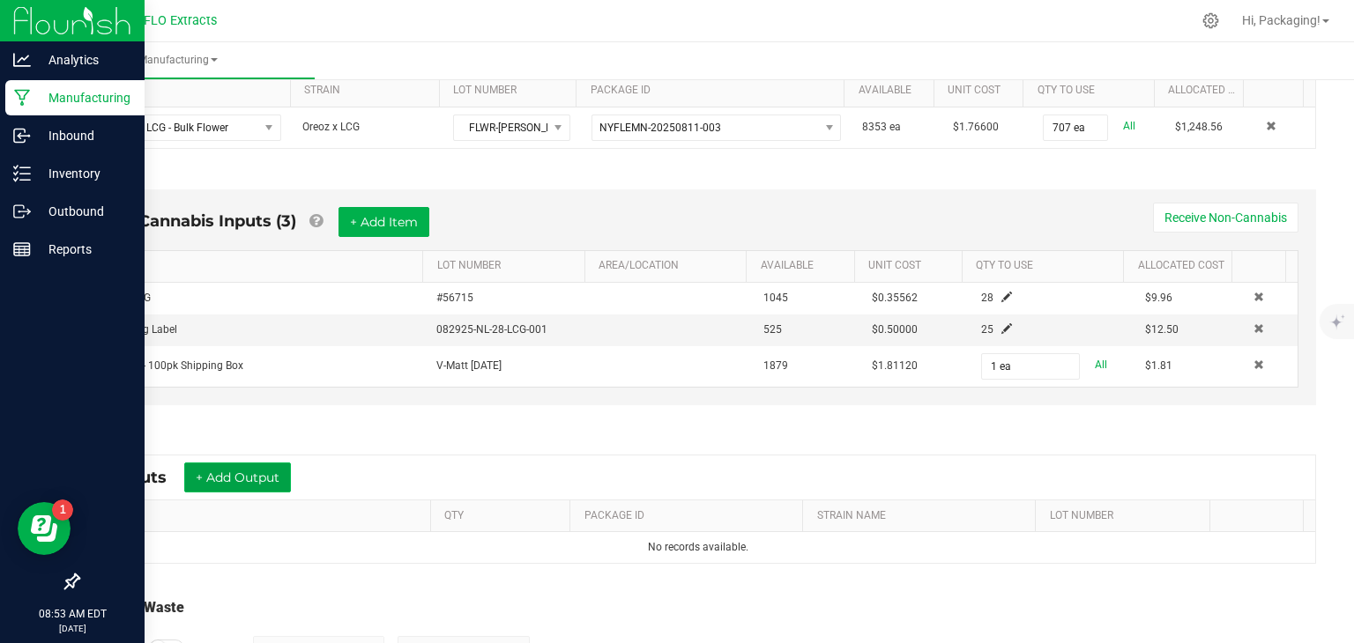
click at [268, 479] on button "+ Add Output" at bounding box center [237, 478] width 107 height 30
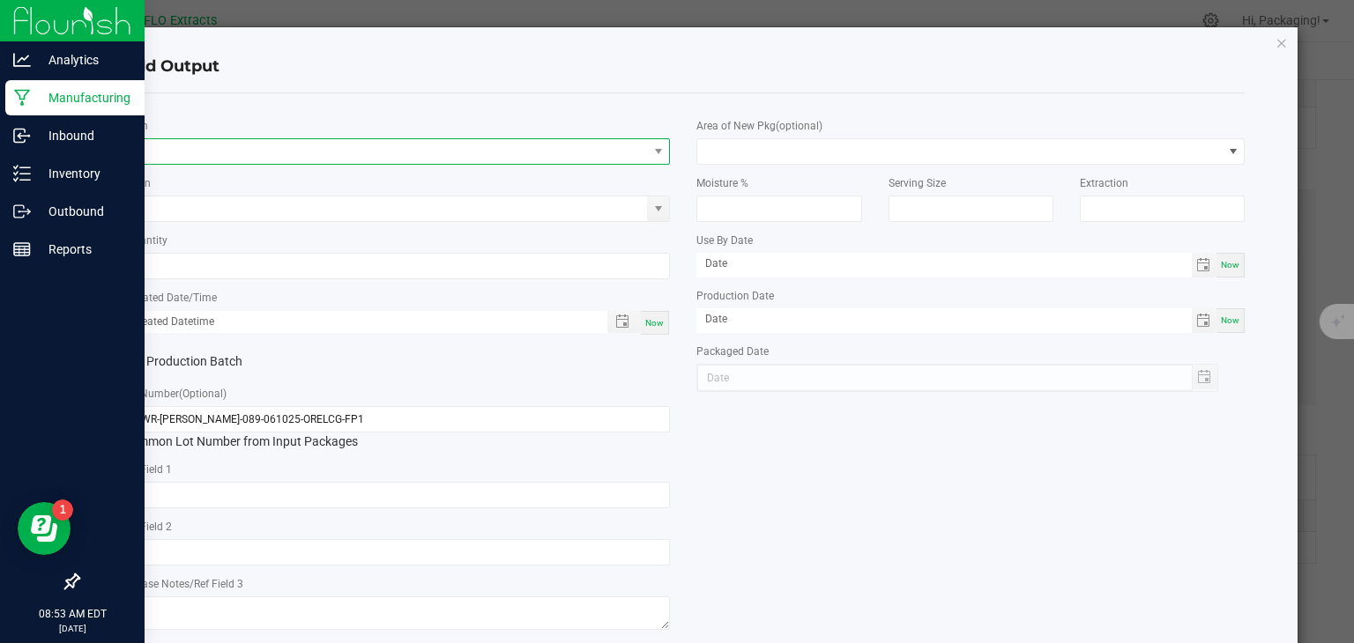
click at [215, 153] on span "NO DATA FOUND" at bounding box center [385, 151] width 524 height 25
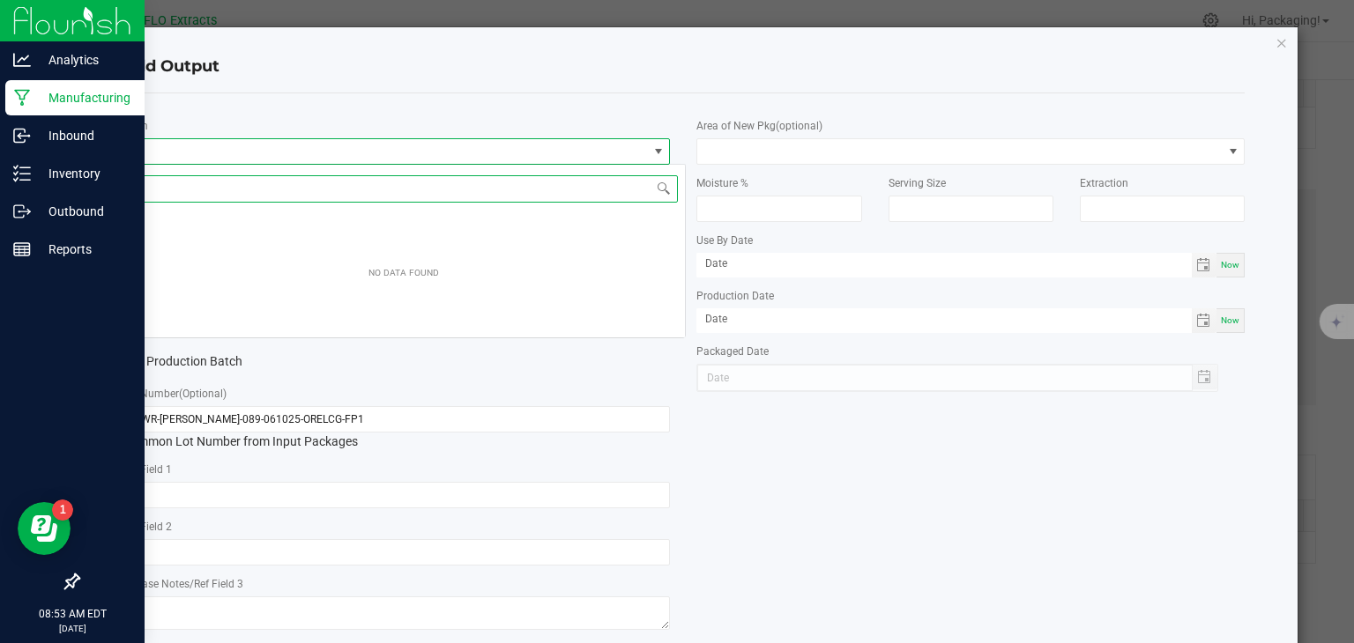
scroll to position [26, 542]
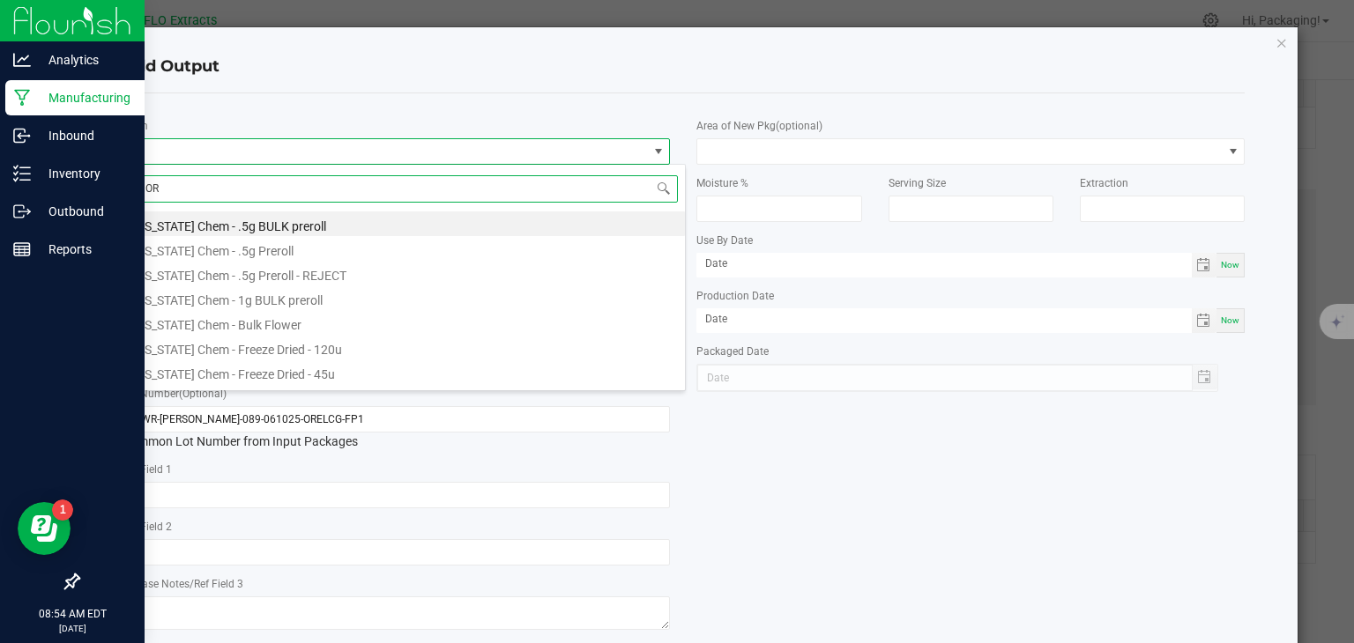
type input "ORE"
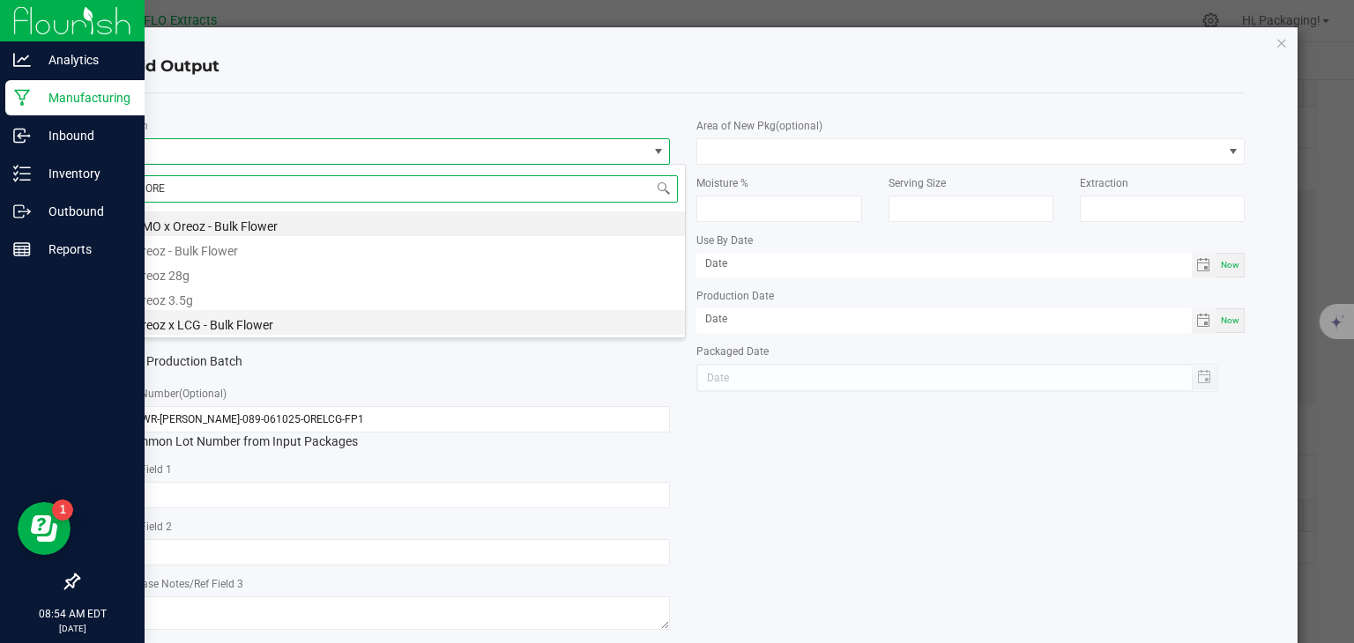
click at [234, 322] on li "Oreoz x LCG - Bulk Flower" at bounding box center [403, 322] width 562 height 25
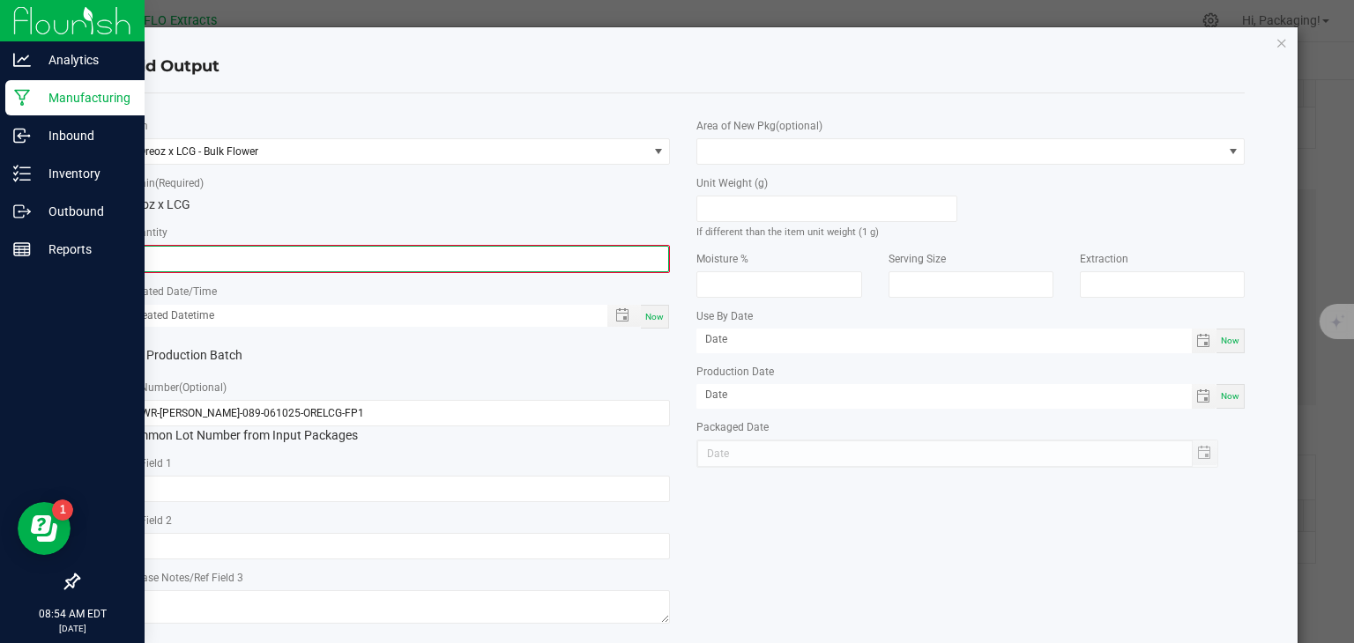
click at [187, 257] on input "0" at bounding box center [396, 259] width 545 height 25
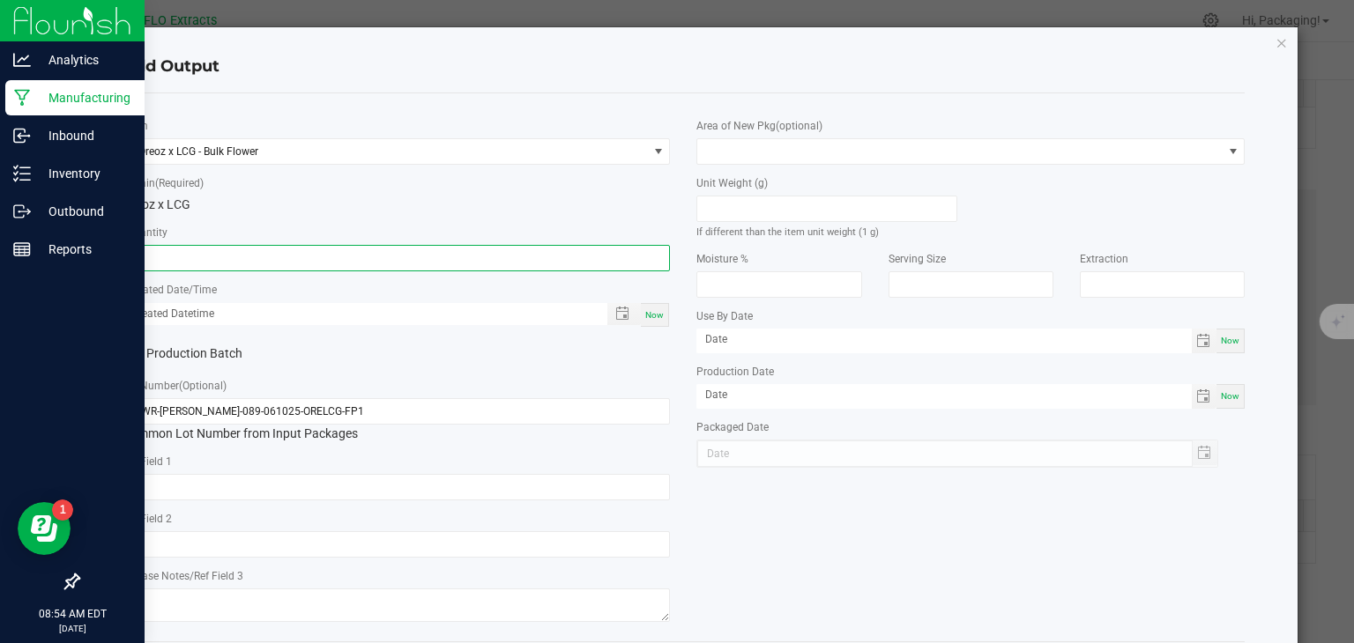
type input "25 ea"
click at [645, 318] on span "Now" at bounding box center [654, 315] width 19 height 10
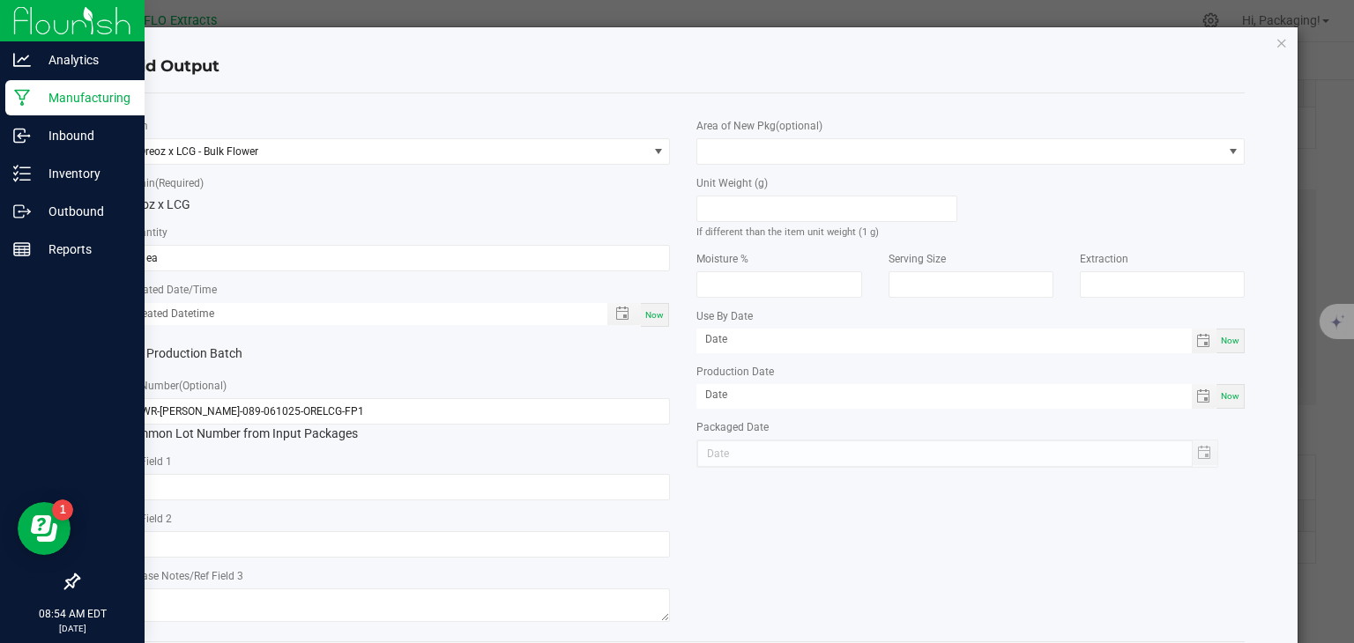
type input "[DATE] 8:54 AM"
type input "[DATE]"
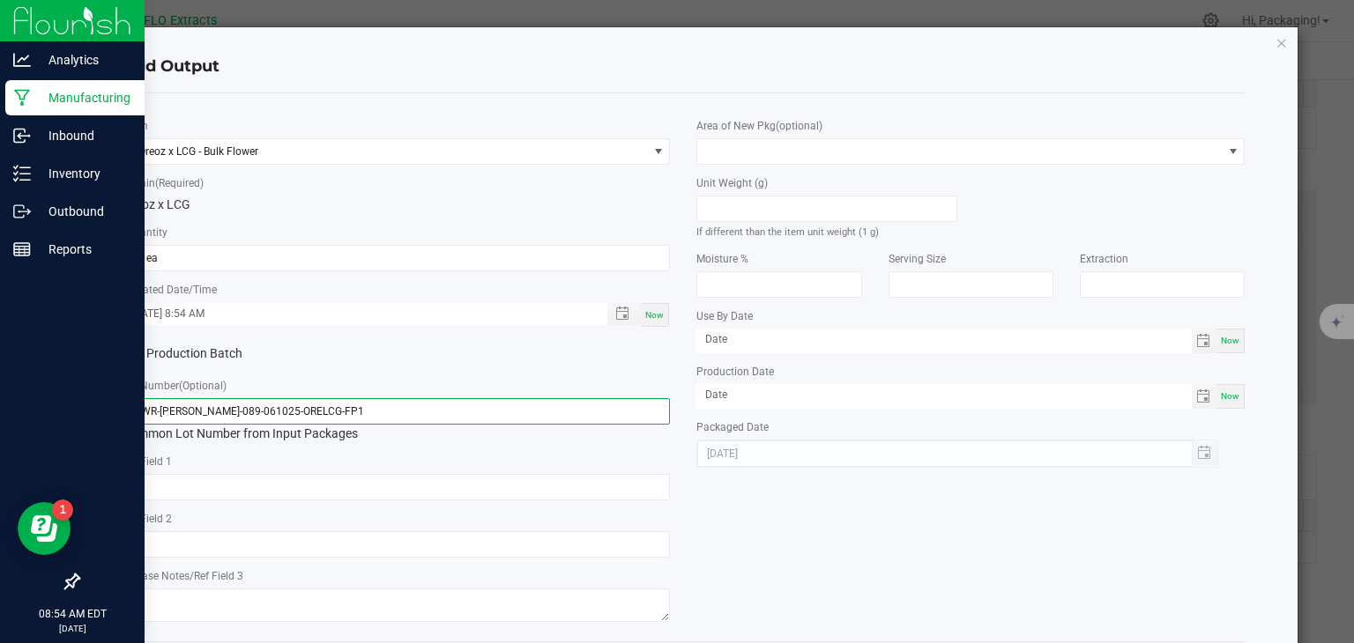
click at [353, 413] on input "FLWR-[PERSON_NAME]-089-061025-ORELCG-FP1" at bounding box center [396, 411] width 548 height 26
type input "F"
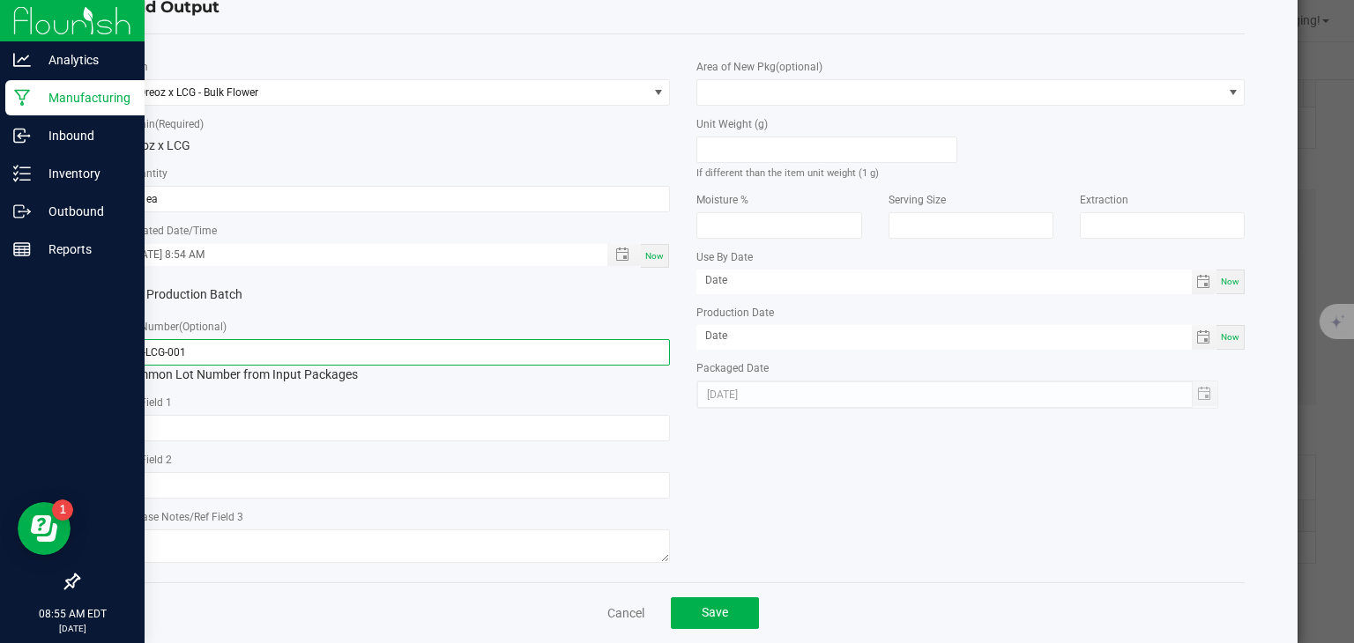
scroll to position [63, 0]
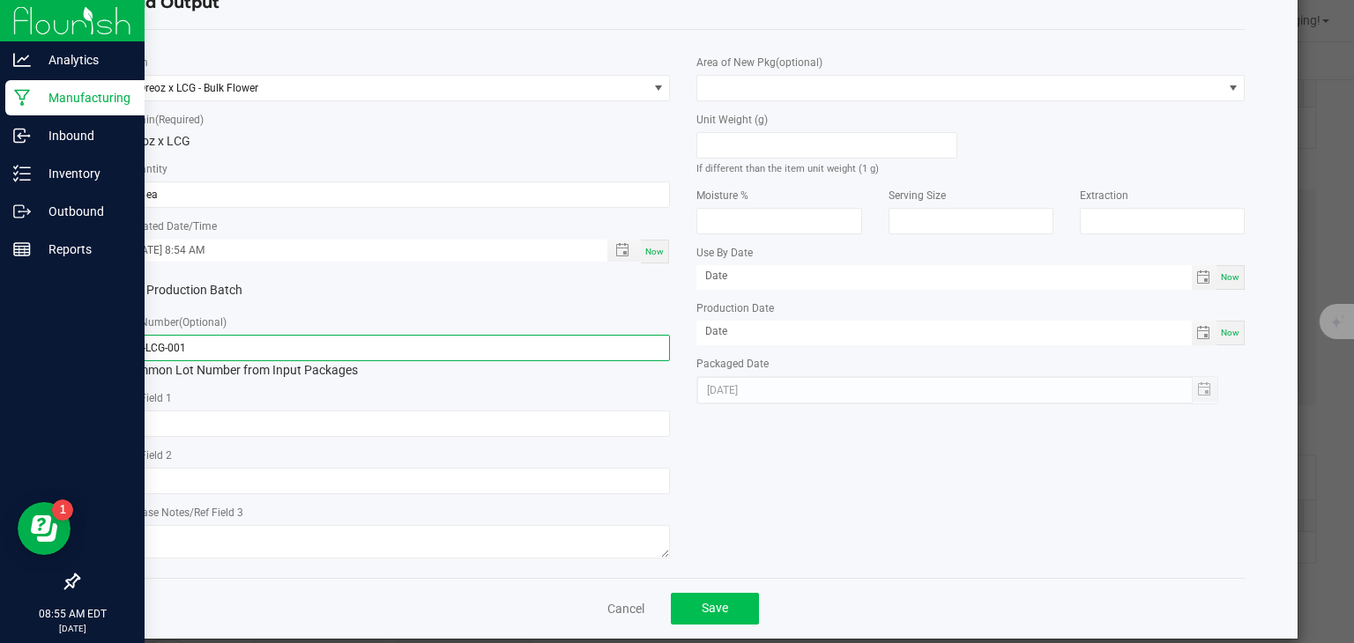
type input "28-LCG-001"
click at [716, 607] on span "Save" at bounding box center [714, 608] width 26 height 14
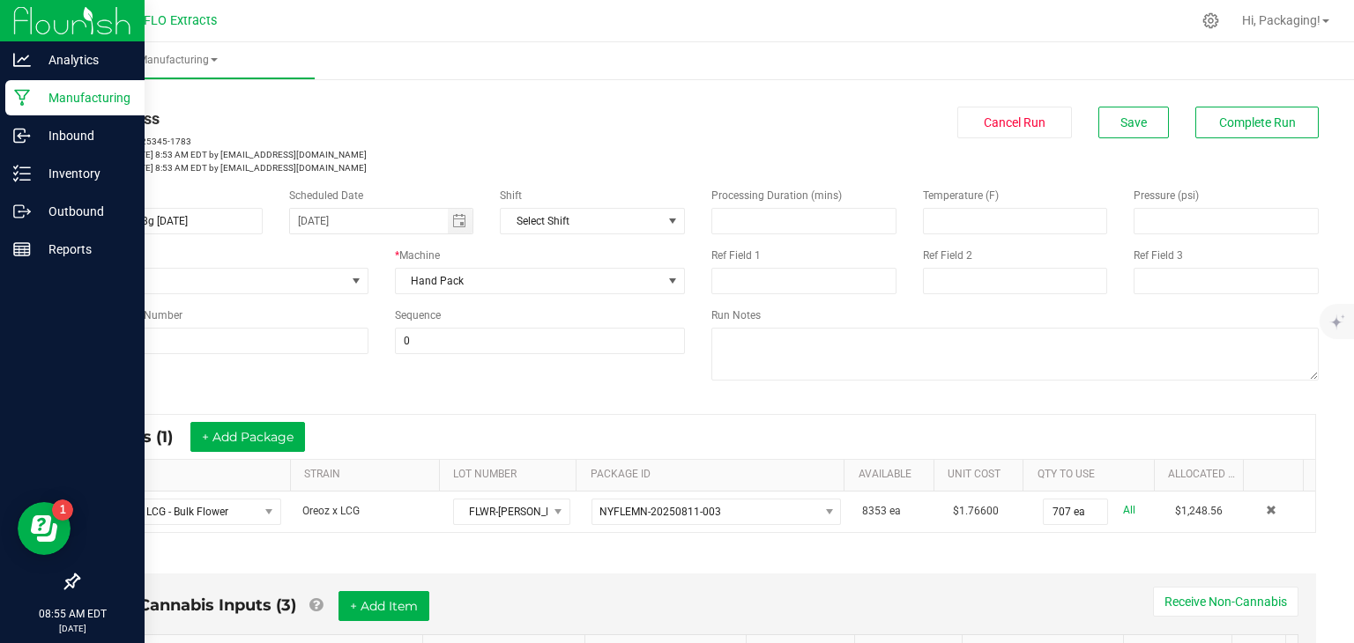
scroll to position [0, 0]
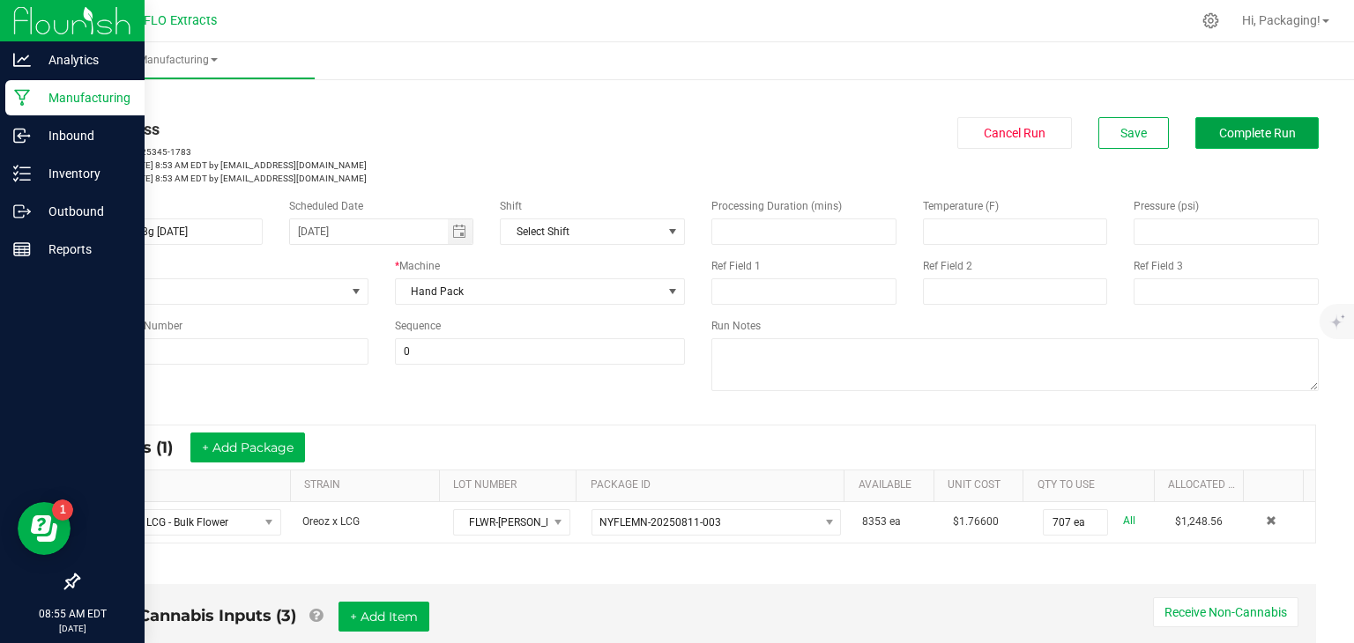
click at [1240, 134] on span "Complete Run" at bounding box center [1257, 133] width 77 height 14
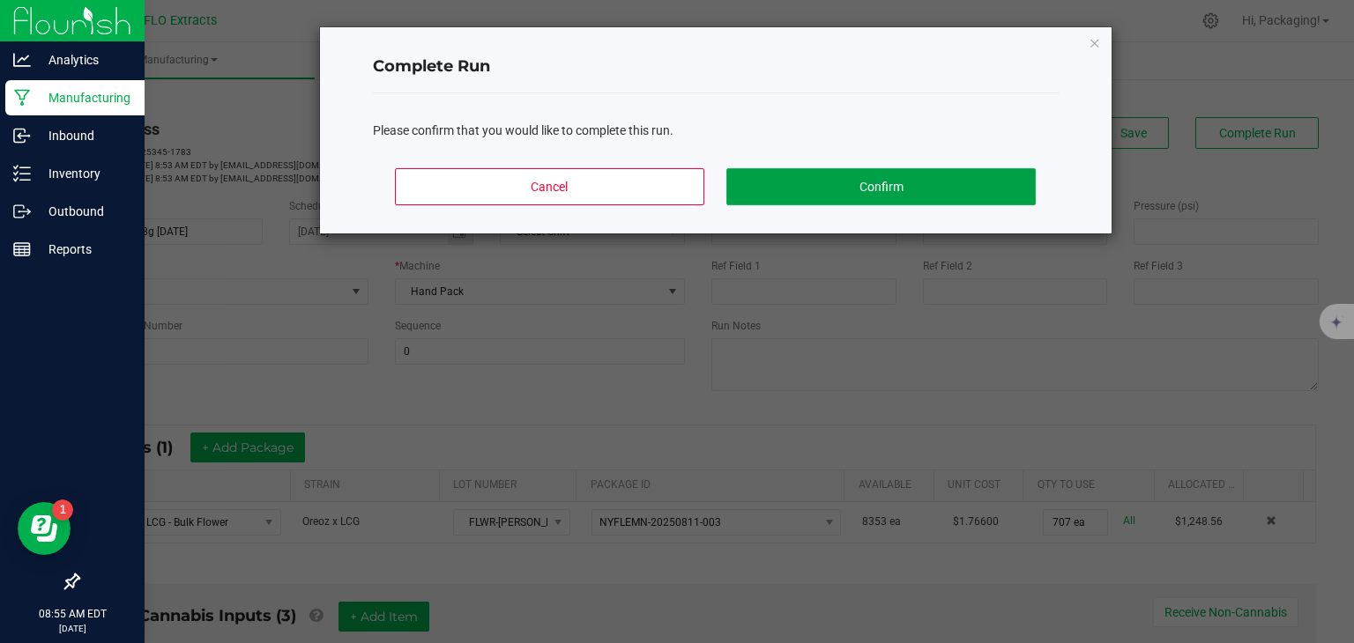
click at [940, 185] on button "Confirm" at bounding box center [880, 186] width 308 height 37
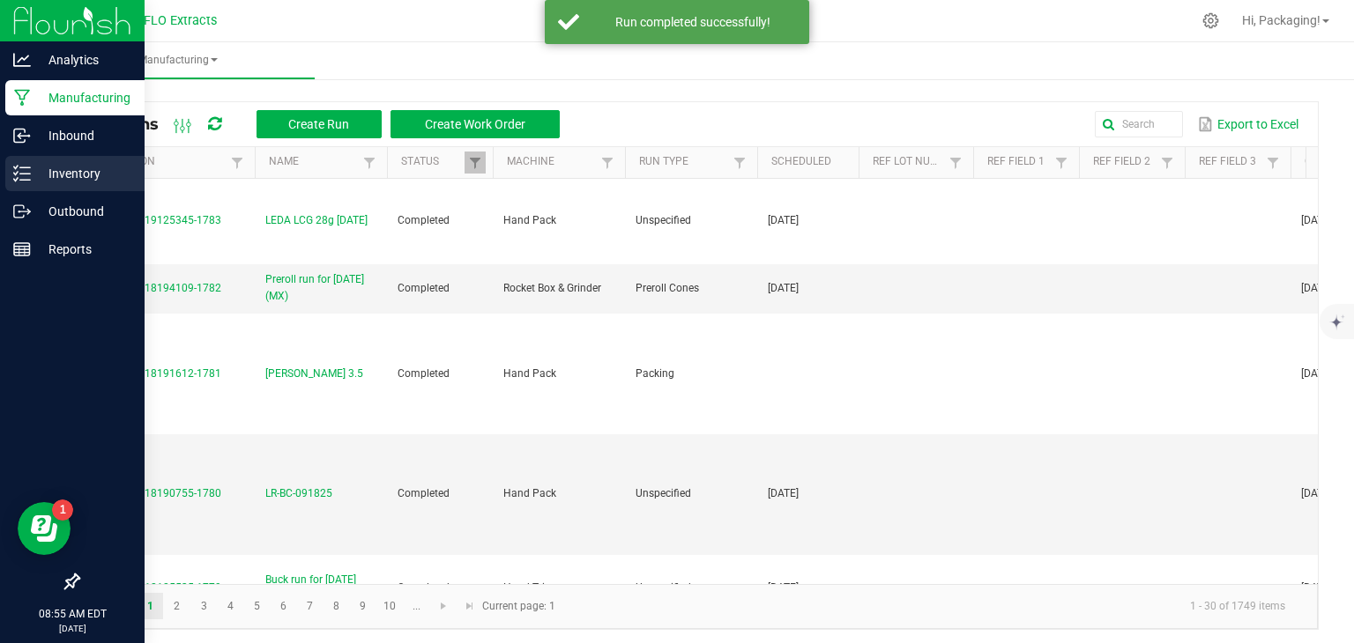
click at [74, 175] on p "Inventory" at bounding box center [84, 173] width 106 height 21
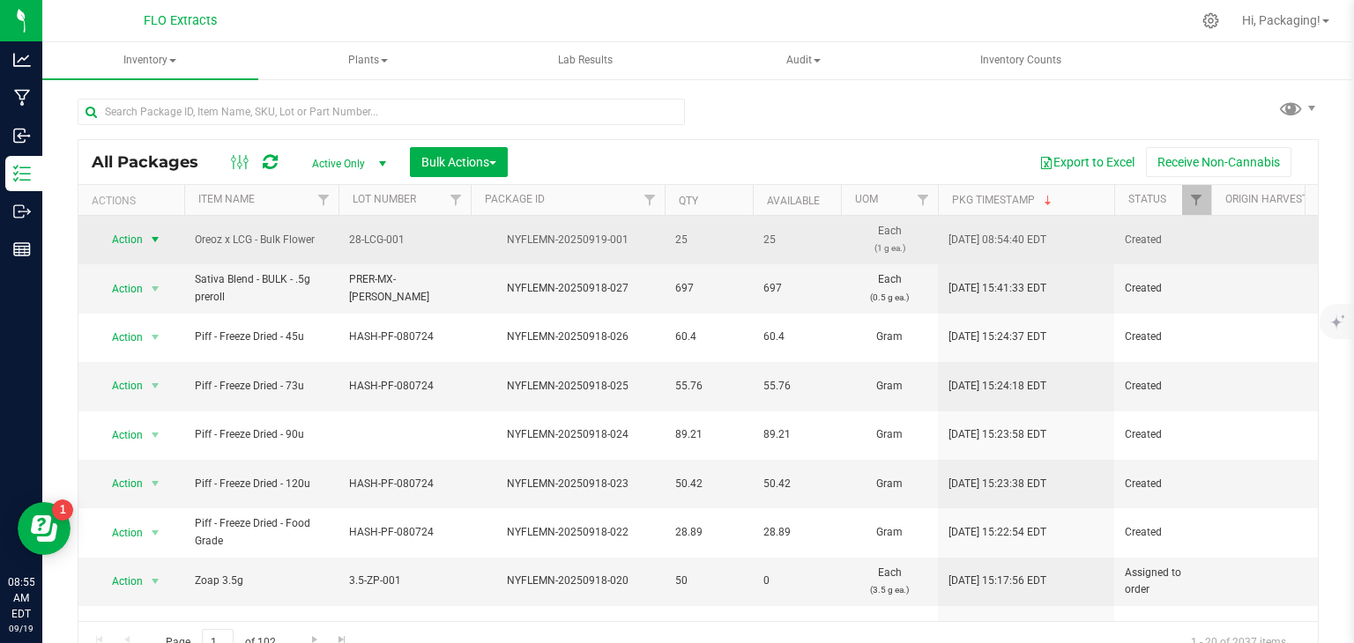
click at [152, 236] on span "select" at bounding box center [155, 240] width 14 height 14
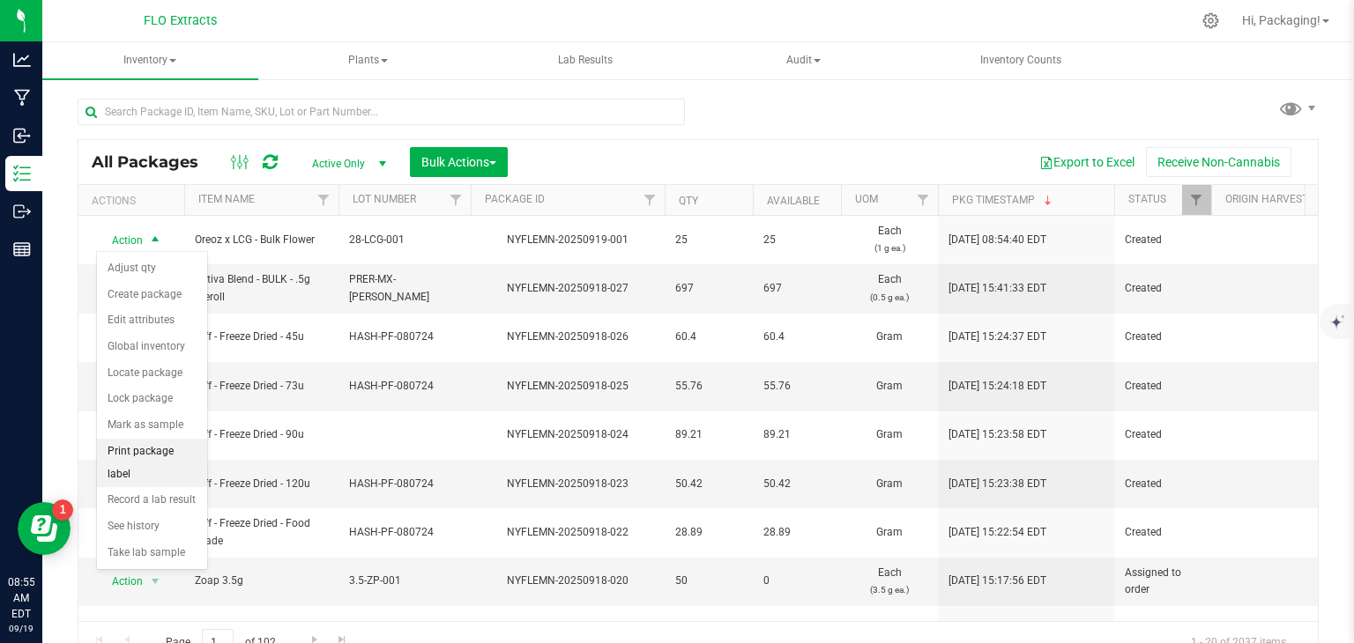
click at [149, 448] on li "Print package label" at bounding box center [152, 463] width 110 height 48
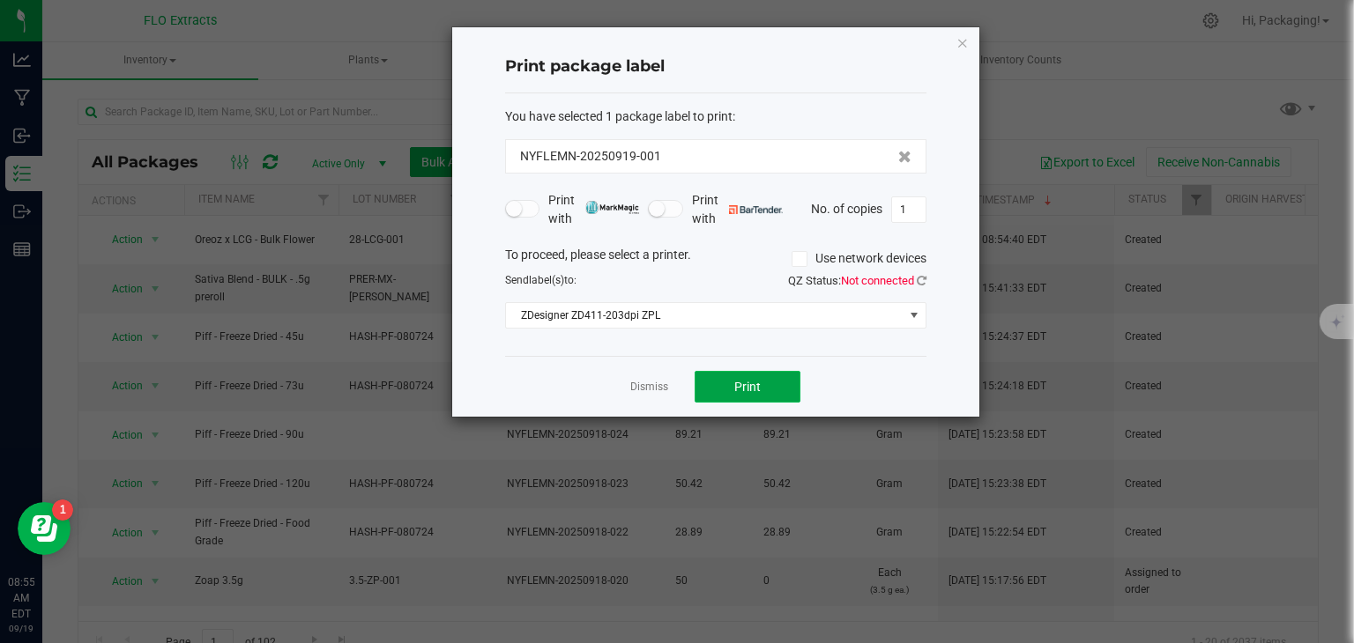
click at [759, 380] on span "Print" at bounding box center [747, 387] width 26 height 14
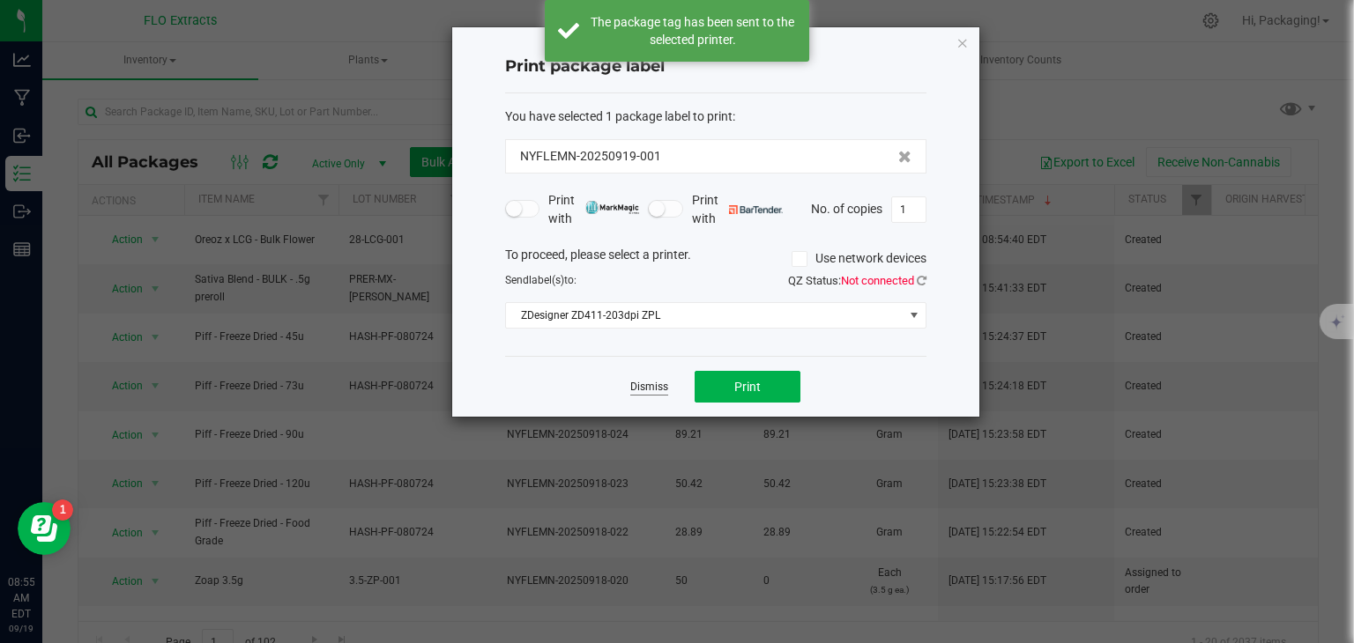
click at [653, 382] on link "Dismiss" at bounding box center [649, 387] width 38 height 15
